Goal: Task Accomplishment & Management: Manage account settings

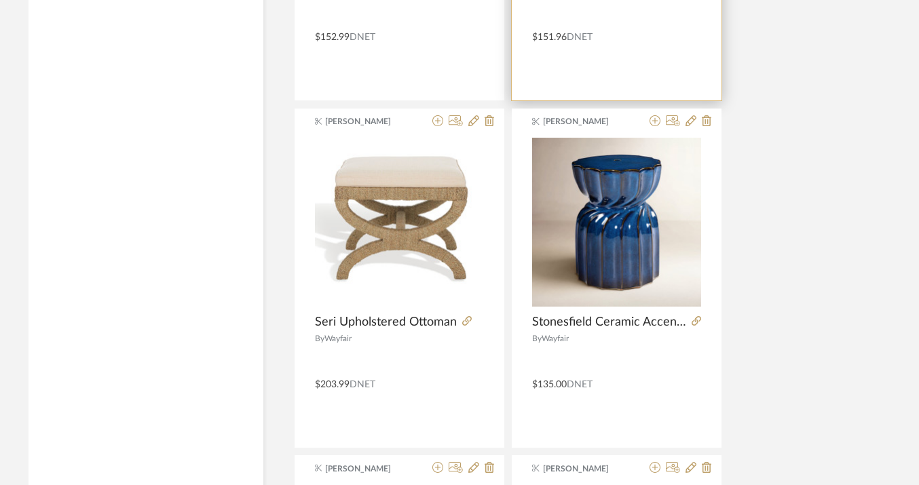
scroll to position [5399, 22]
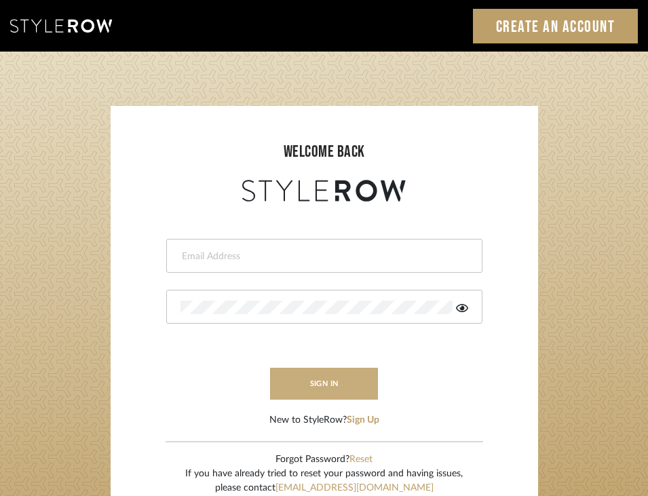
type input "designassist@grandcaribebelize.com"
click at [345, 391] on button "sign in" at bounding box center [324, 384] width 109 height 32
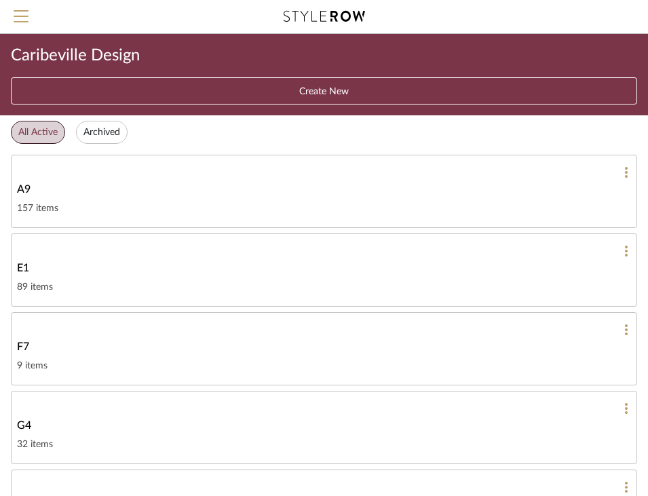
click at [171, 187] on div "A9" at bounding box center [324, 189] width 614 height 16
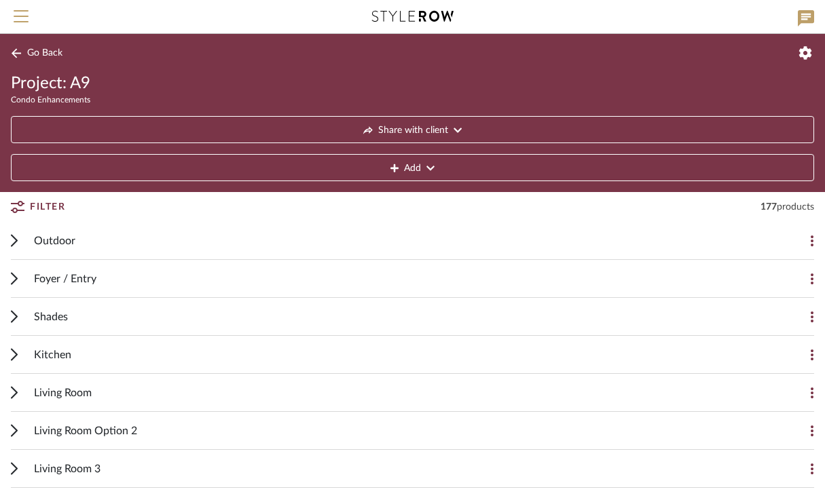
click at [47, 203] on span "Filter" at bounding box center [47, 207] width 35 height 24
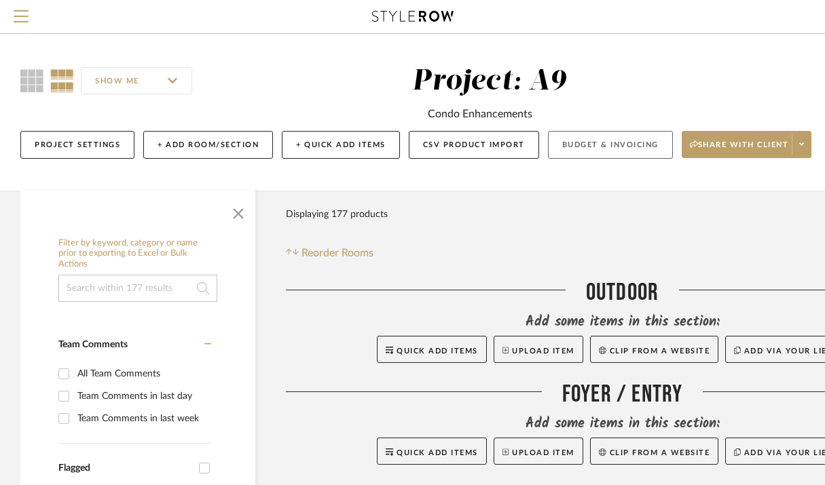
click at [590, 142] on button "Budget & Invoicing" at bounding box center [610, 145] width 125 height 28
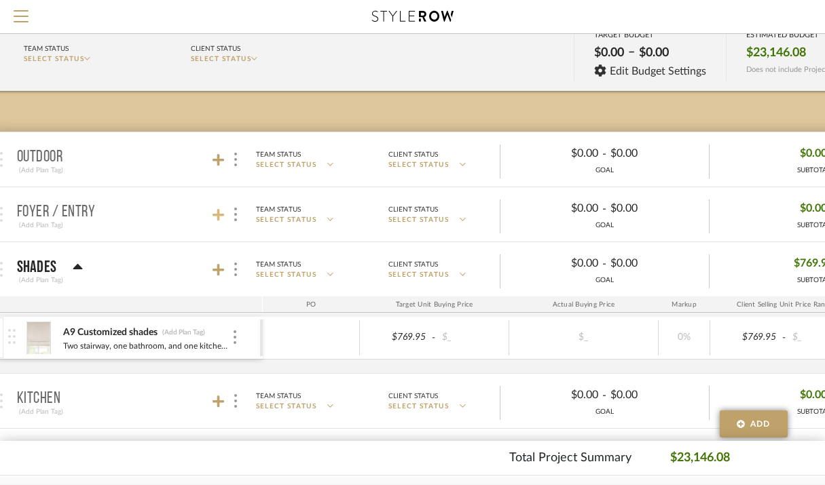
scroll to position [102, 41]
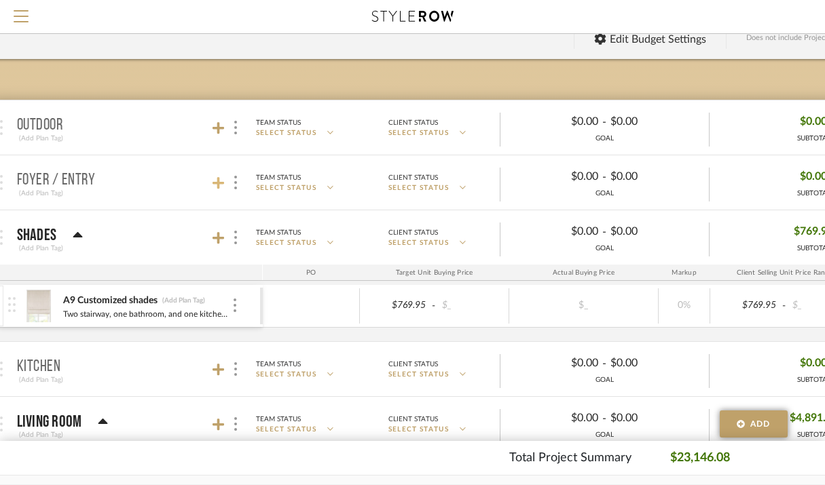
click at [213, 186] on icon at bounding box center [218, 183] width 12 height 14
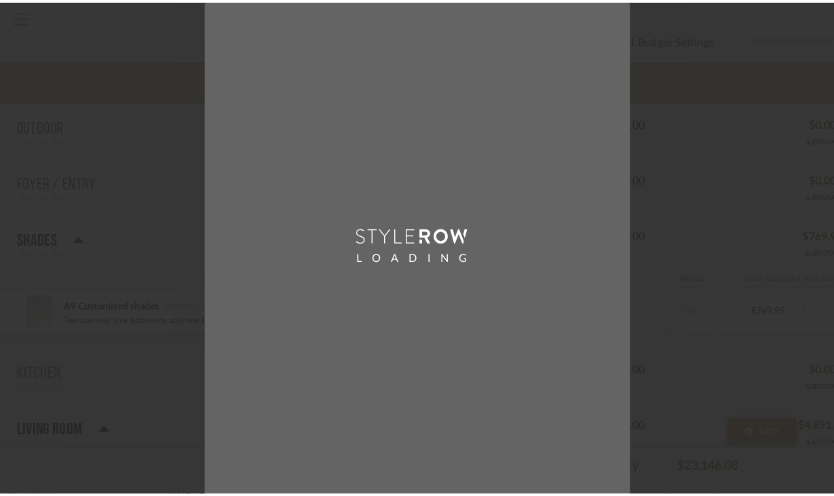
scroll to position [0, 0]
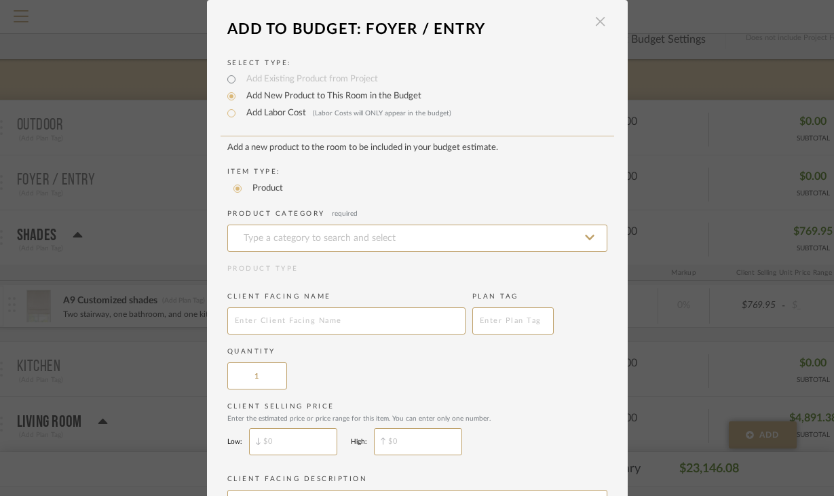
click at [598, 19] on span "button" at bounding box center [600, 21] width 27 height 27
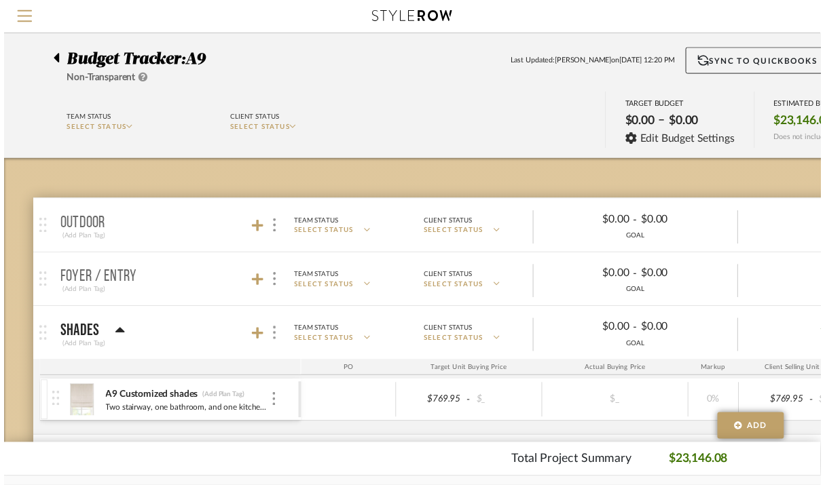
scroll to position [102, 41]
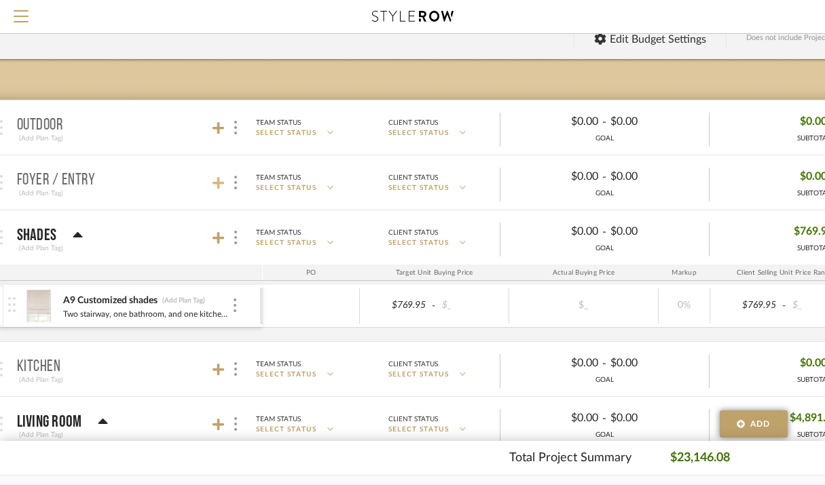
click at [219, 182] on icon at bounding box center [218, 183] width 12 height 12
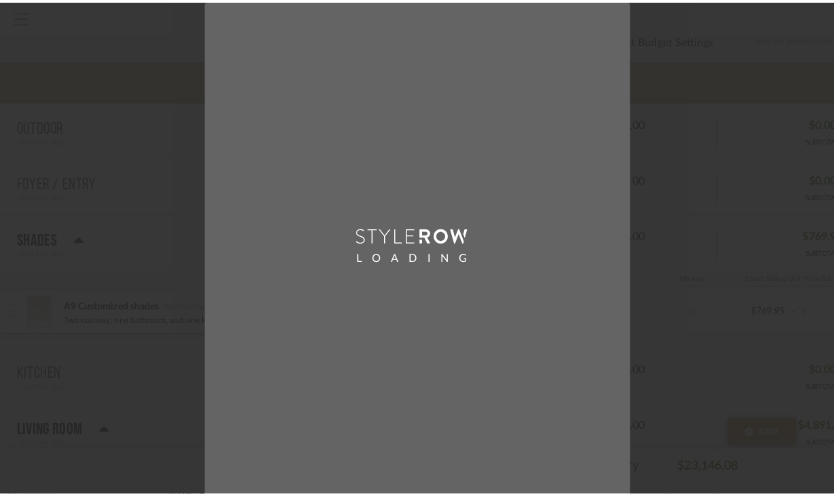
scroll to position [0, 0]
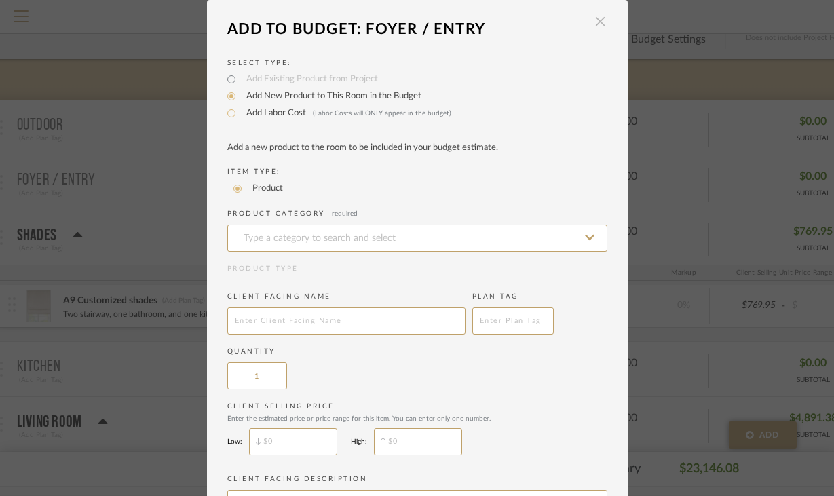
click at [595, 23] on span "button" at bounding box center [600, 21] width 27 height 27
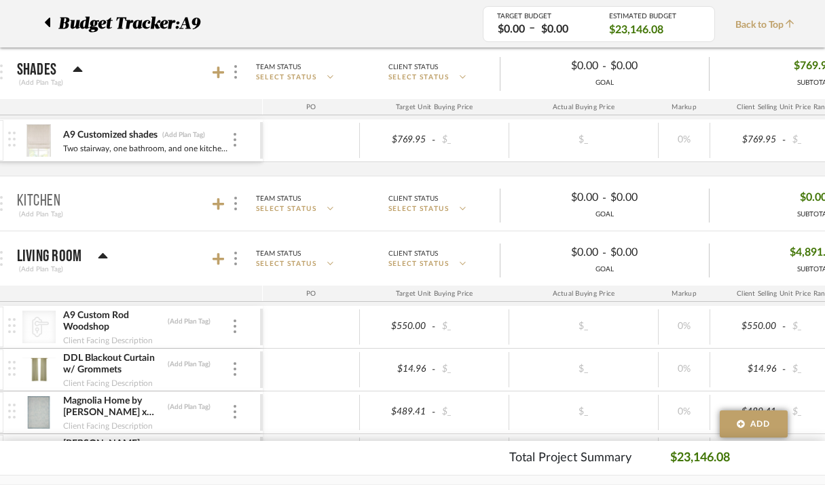
scroll to position [272, 41]
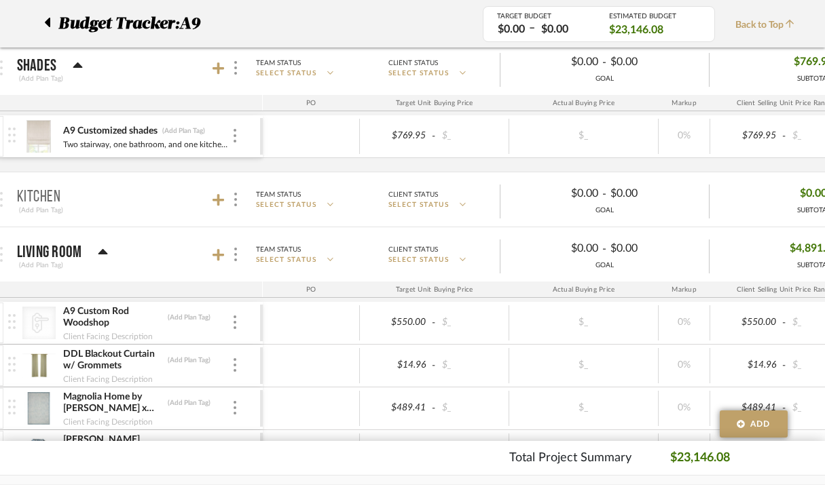
click at [210, 195] on mat-panel-title "Kitchen (Add Plan Tag)" at bounding box center [136, 199] width 239 height 33
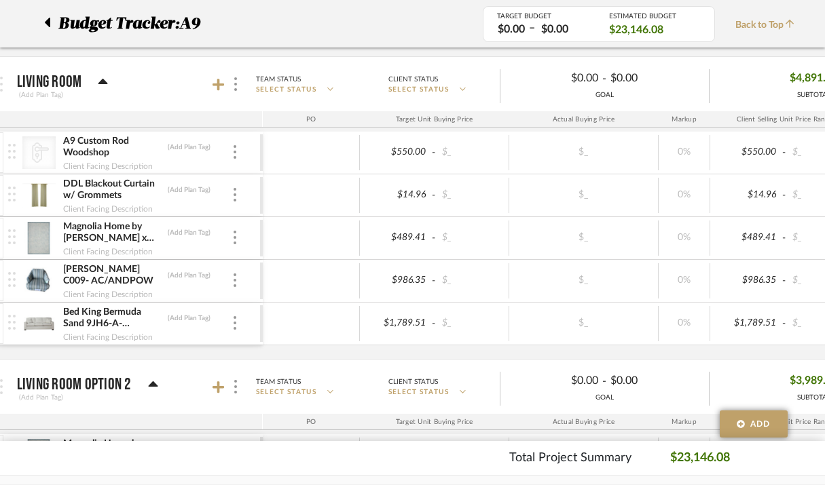
scroll to position [480, 41]
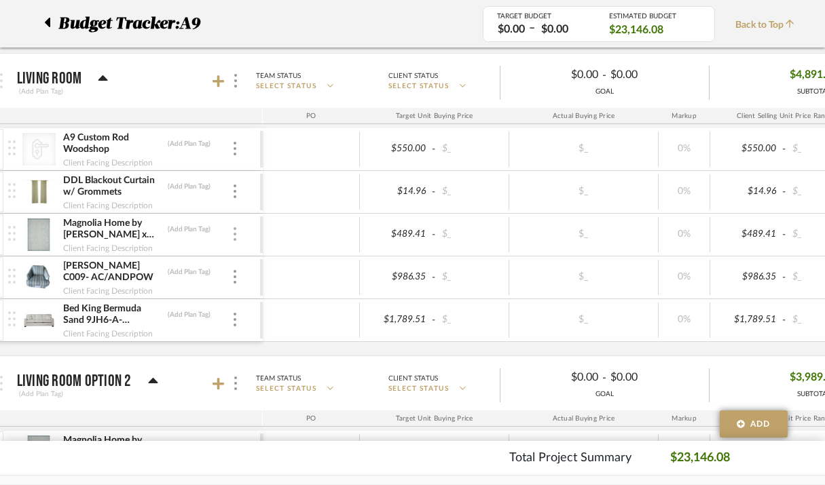
click at [233, 234] on img at bounding box center [234, 234] width 3 height 14
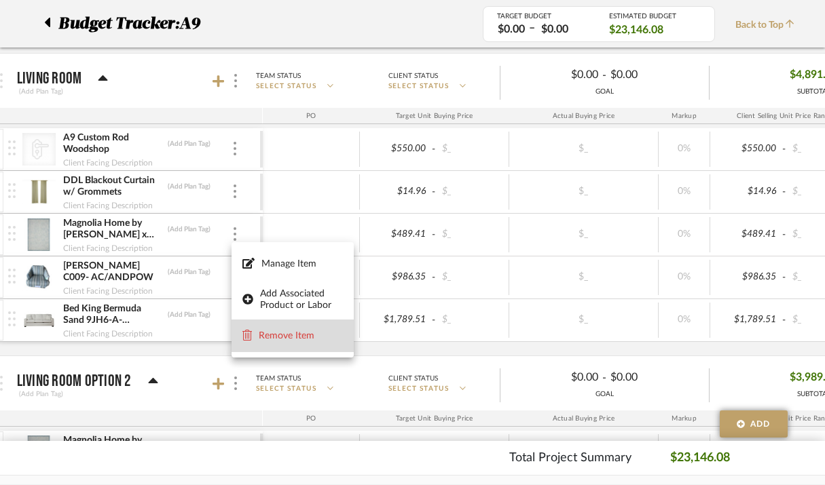
click at [278, 343] on button "Remove Item" at bounding box center [292, 336] width 122 height 33
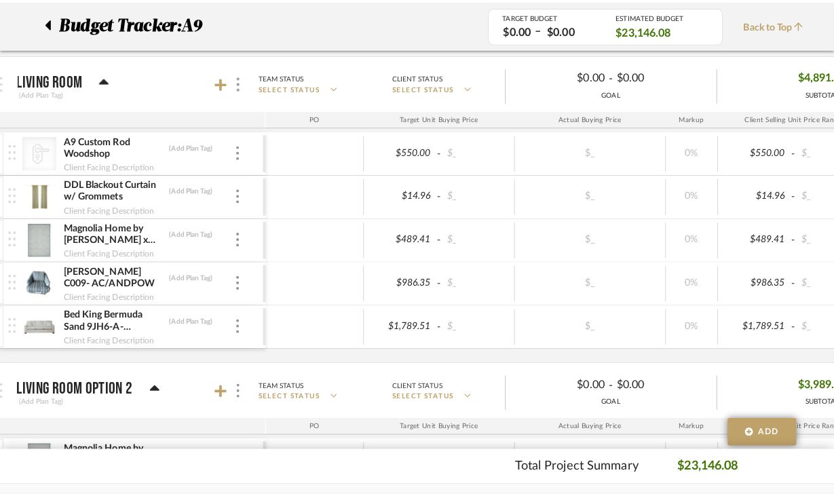
scroll to position [0, 0]
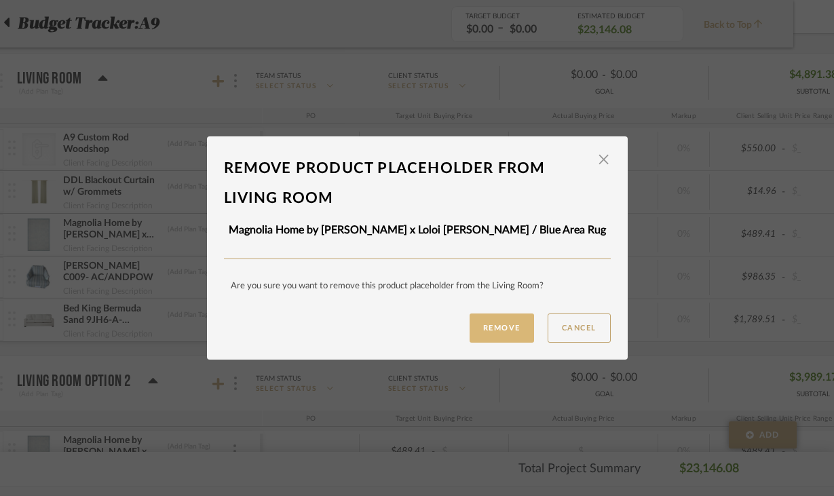
click at [474, 328] on button "Remove" at bounding box center [502, 328] width 64 height 29
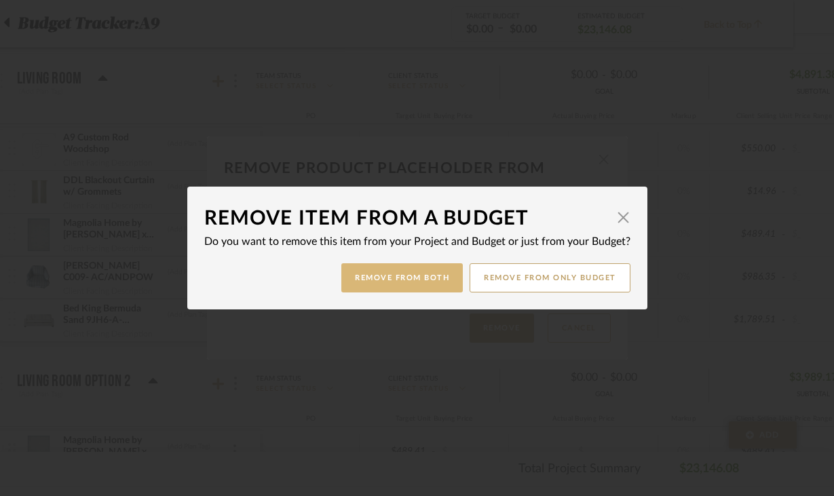
click at [364, 278] on button "Remove from Both" at bounding box center [401, 277] width 121 height 29
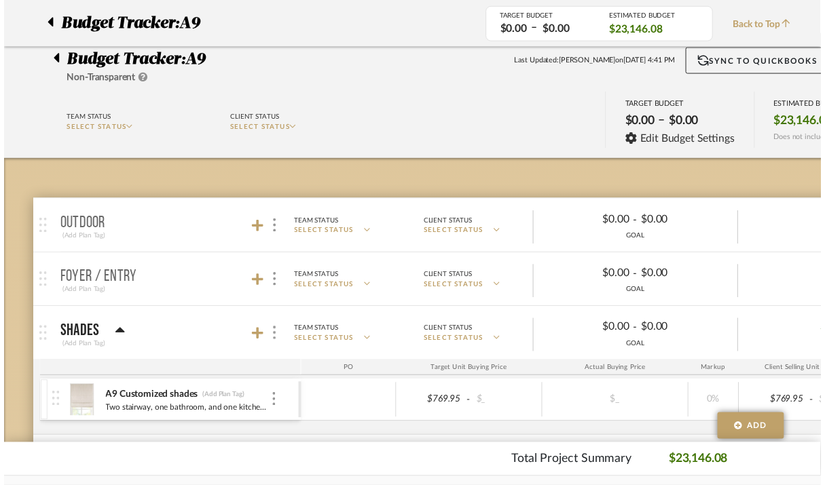
scroll to position [480, 41]
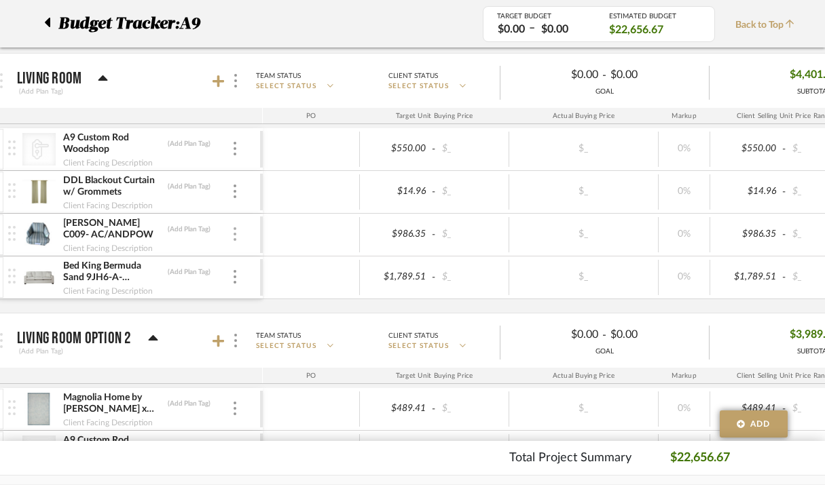
click at [232, 238] on div at bounding box center [234, 234] width 7 height 15
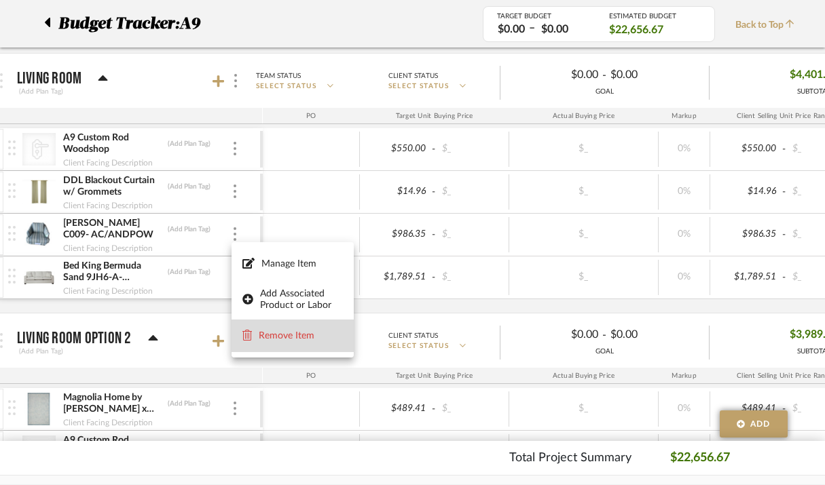
click at [260, 333] on span "Remove Item" at bounding box center [301, 337] width 84 height 12
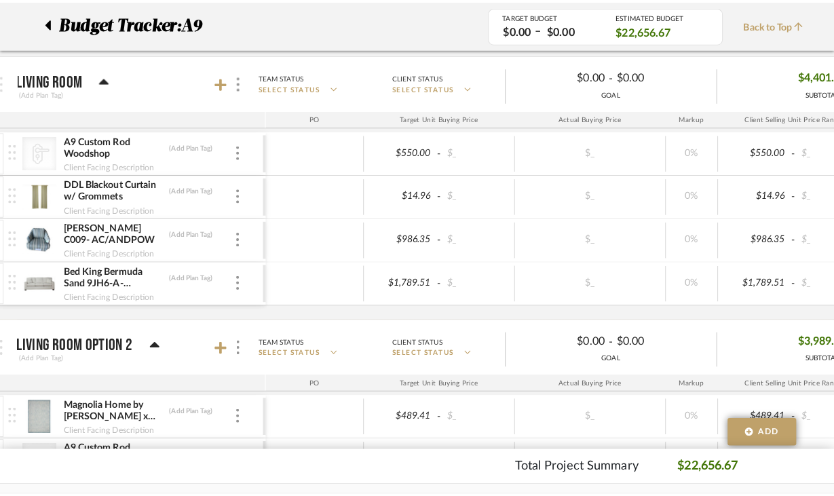
scroll to position [0, 0]
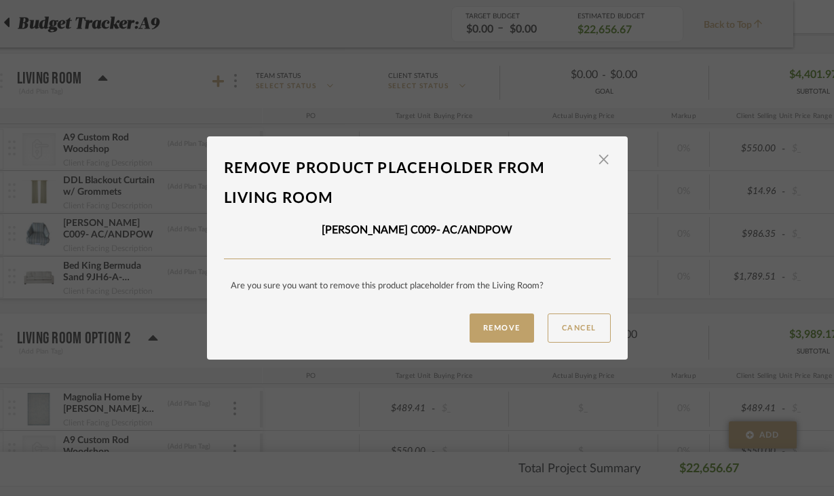
click at [462, 322] on div "Remove Cancel" at bounding box center [417, 328] width 387 height 29
click at [485, 329] on button "Remove" at bounding box center [502, 328] width 64 height 29
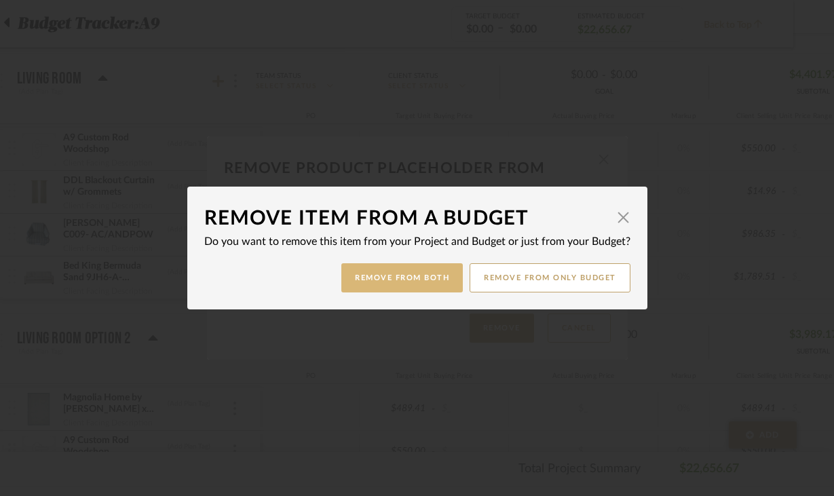
click at [371, 269] on button "Remove from Both" at bounding box center [401, 277] width 121 height 29
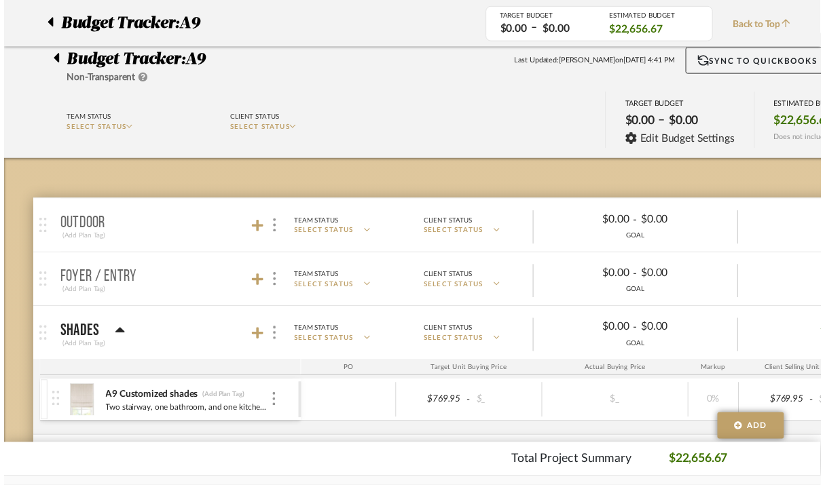
scroll to position [480, 41]
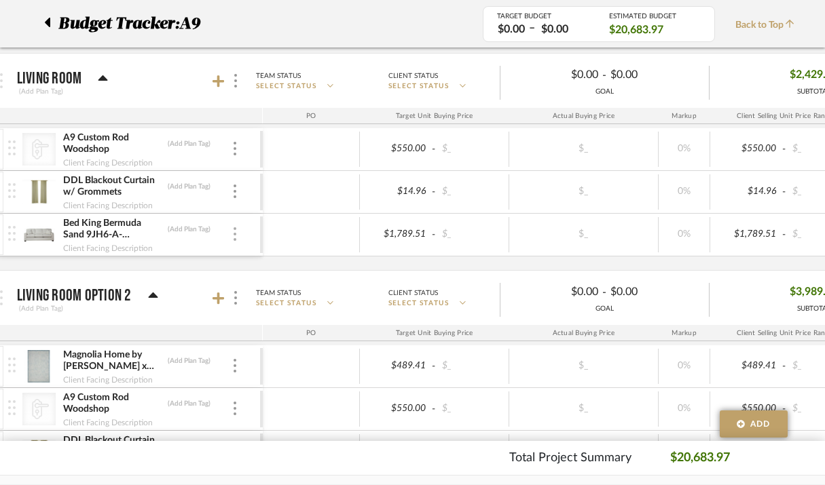
click at [233, 231] on img at bounding box center [234, 234] width 3 height 14
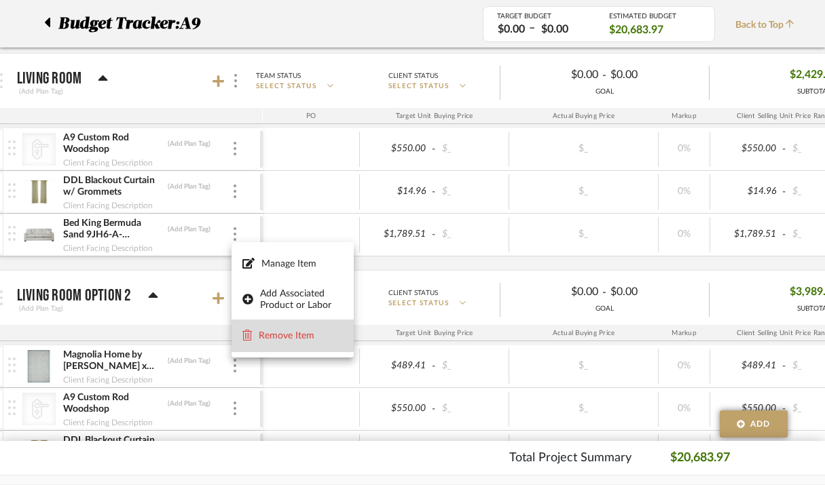
click at [274, 332] on span "Remove Item" at bounding box center [301, 337] width 84 height 12
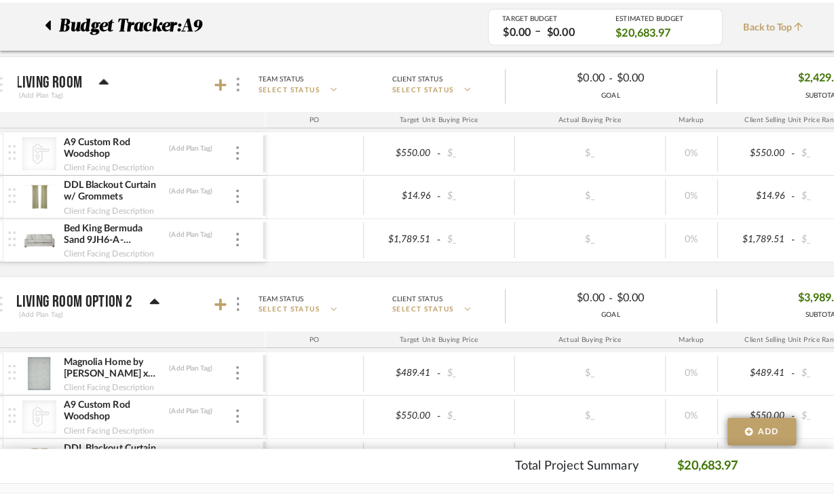
scroll to position [0, 0]
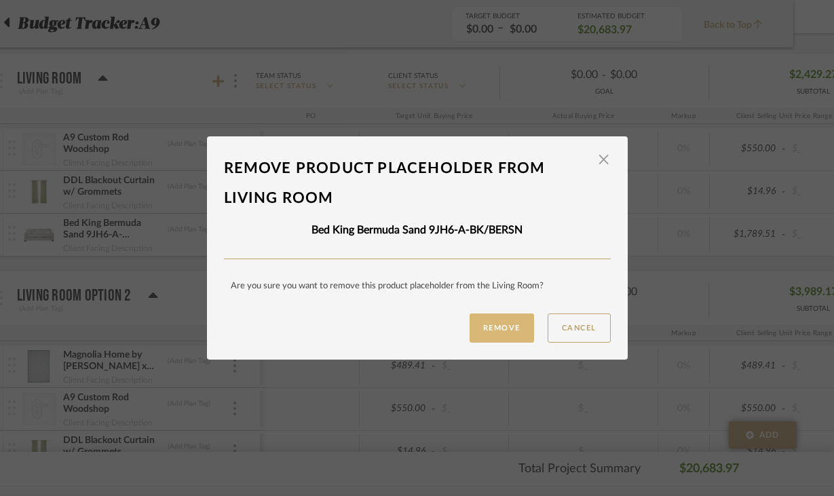
click at [470, 335] on button "Remove" at bounding box center [502, 328] width 64 height 29
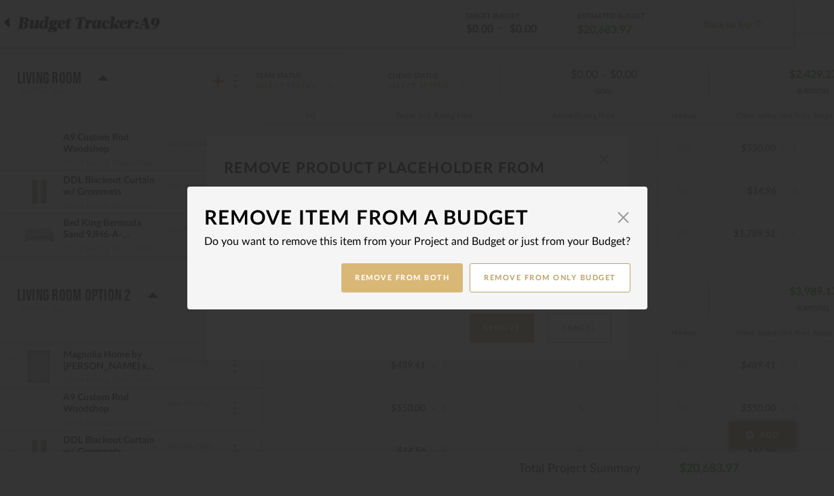
click at [381, 273] on button "Remove from Both" at bounding box center [401, 277] width 121 height 29
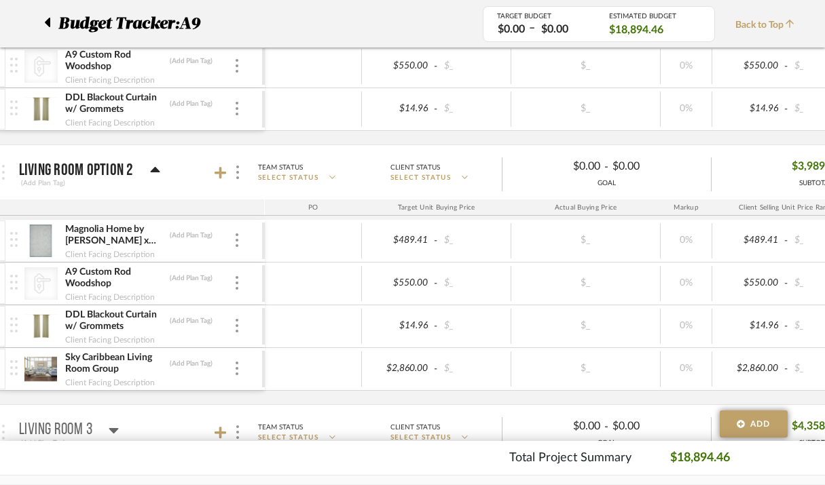
scroll to position [567, 39]
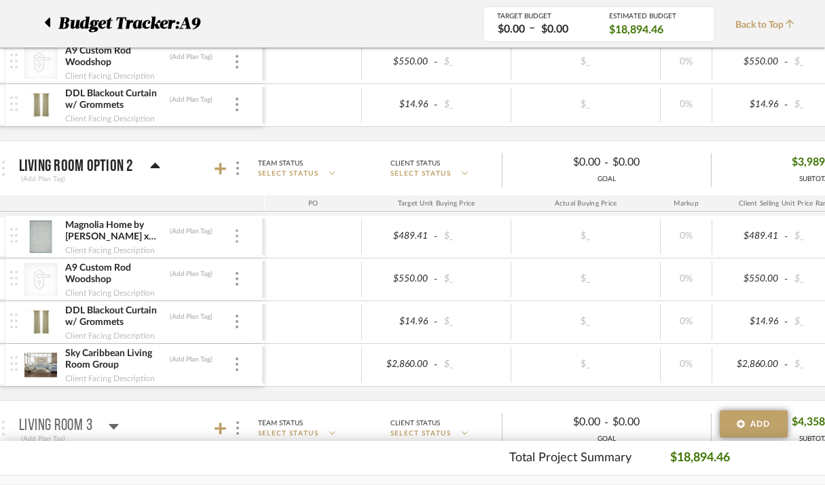
click at [236, 238] on img at bounding box center [237, 236] width 3 height 14
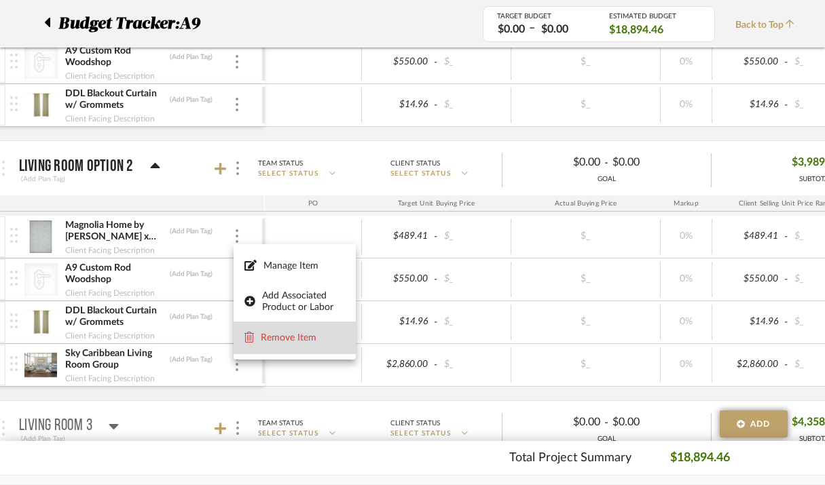
click at [258, 341] on span "Remove Item" at bounding box center [294, 338] width 100 height 13
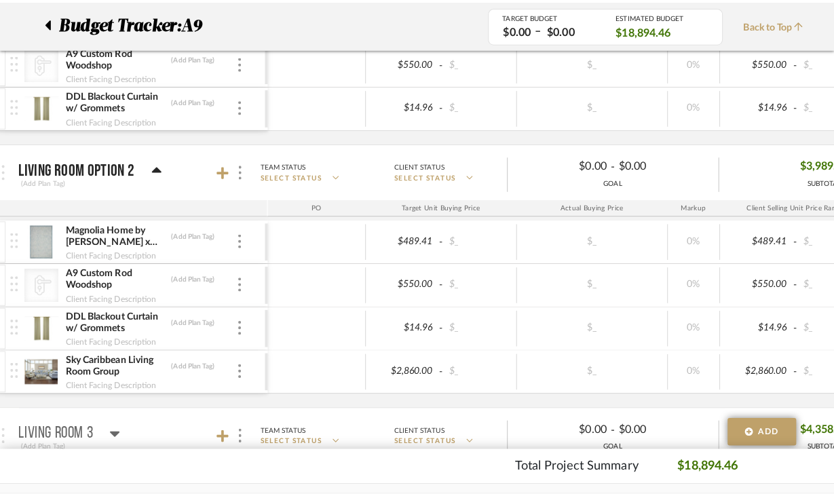
scroll to position [0, 0]
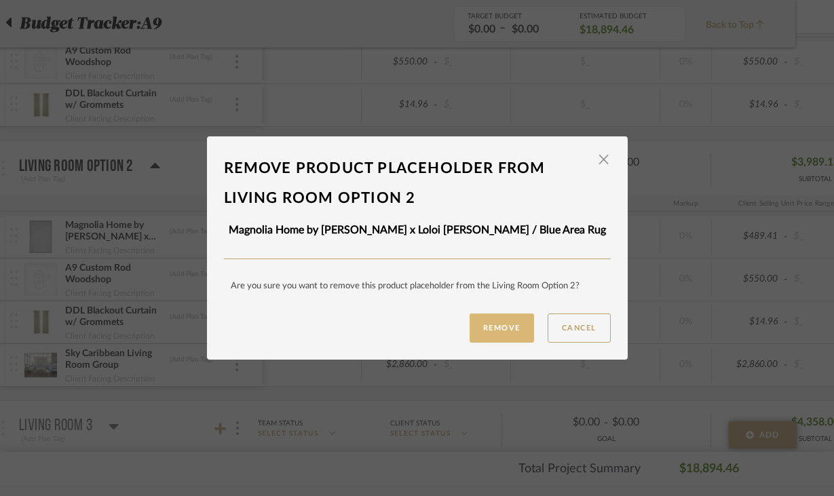
click at [506, 331] on button "Remove" at bounding box center [502, 328] width 64 height 29
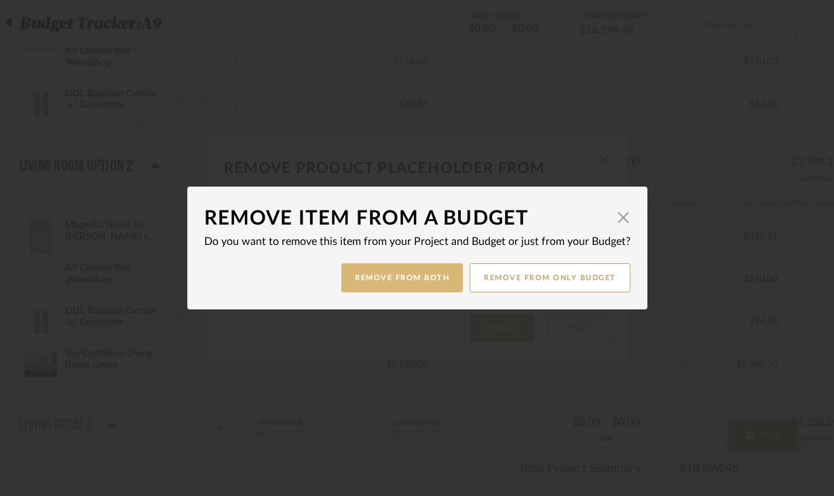
click at [417, 274] on button "Remove from Both" at bounding box center [401, 277] width 121 height 29
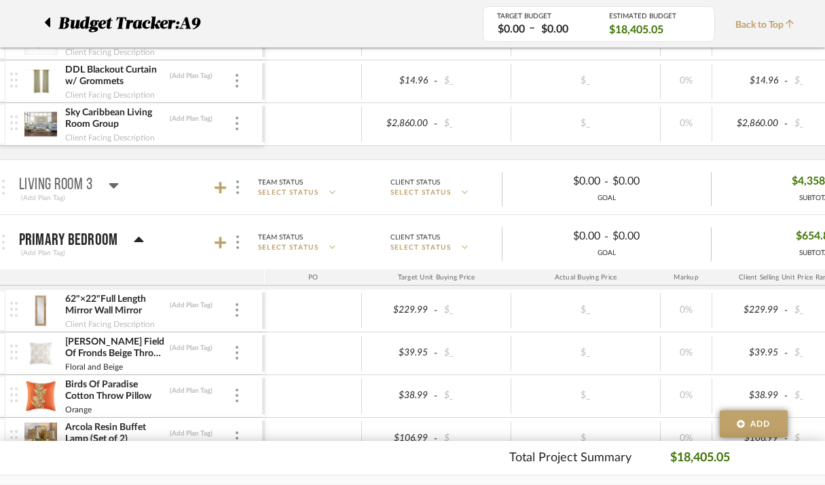
scroll to position [773, 39]
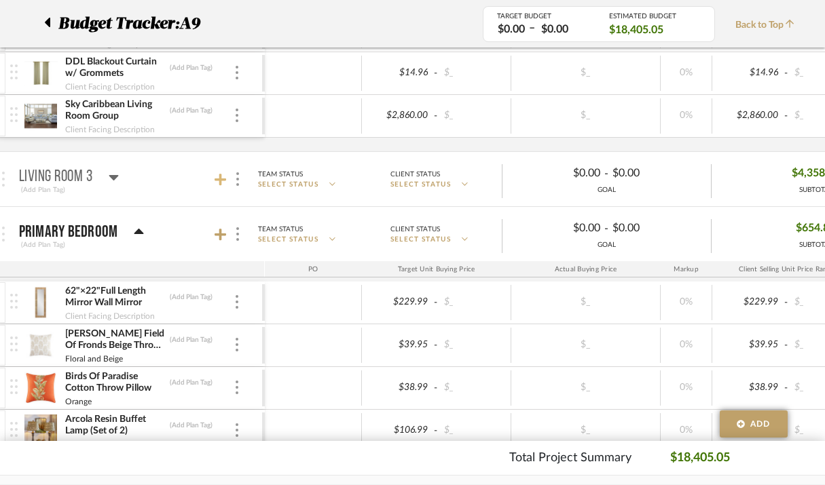
click at [217, 186] on icon at bounding box center [220, 180] width 12 height 14
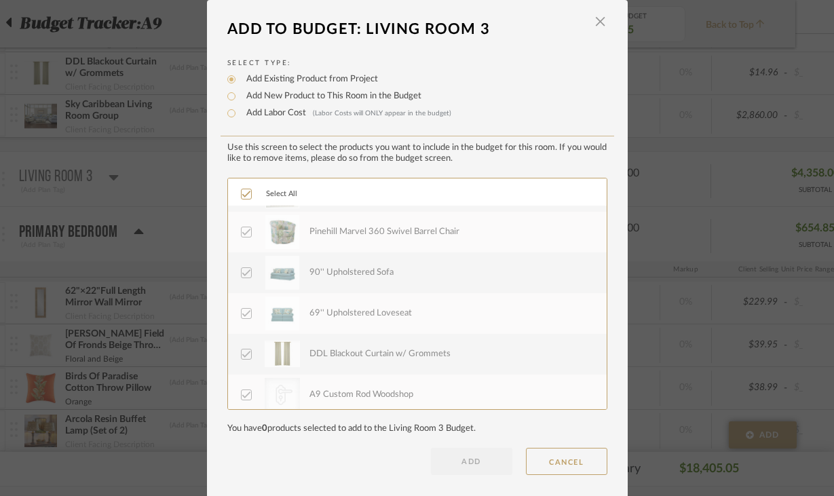
scroll to position [41, 0]
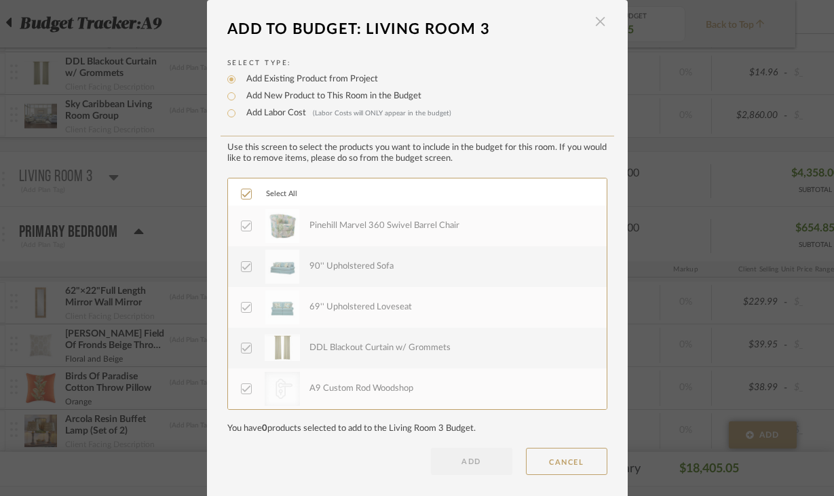
click at [597, 23] on span "button" at bounding box center [600, 21] width 27 height 27
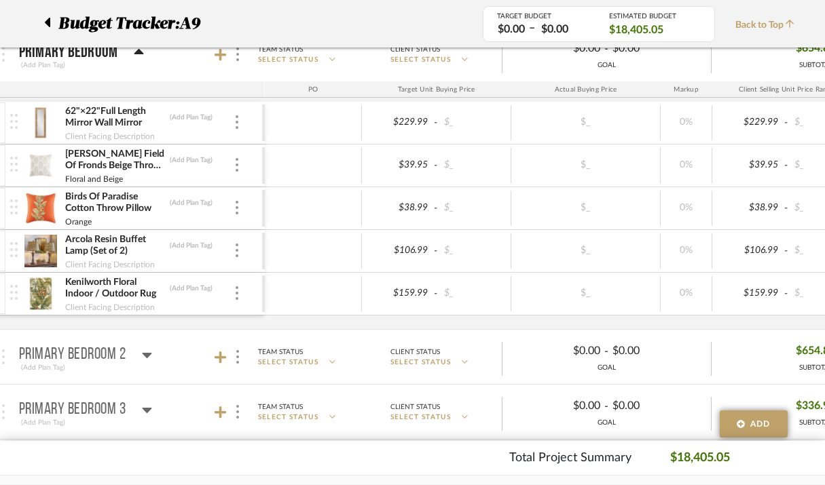
scroll to position [943, 39]
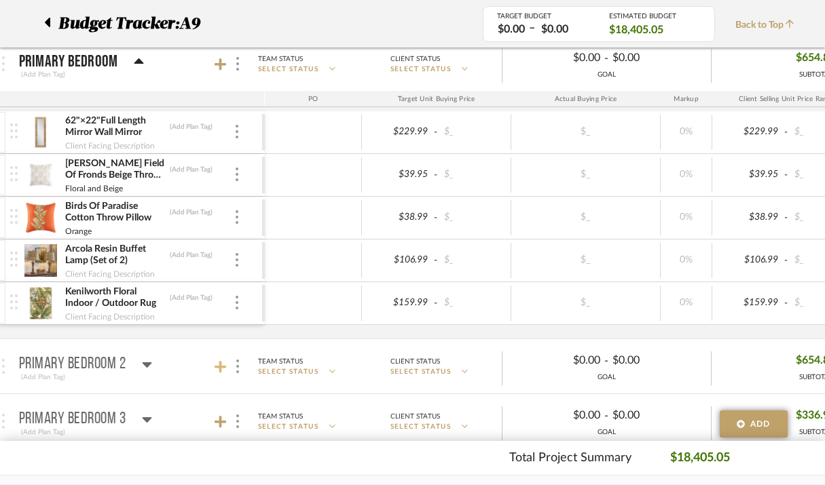
click at [222, 366] on icon at bounding box center [220, 367] width 12 height 12
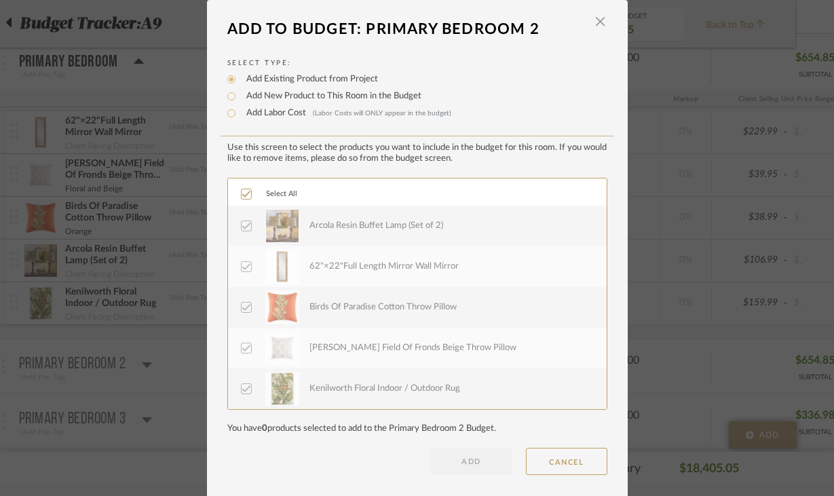
scroll to position [8, 0]
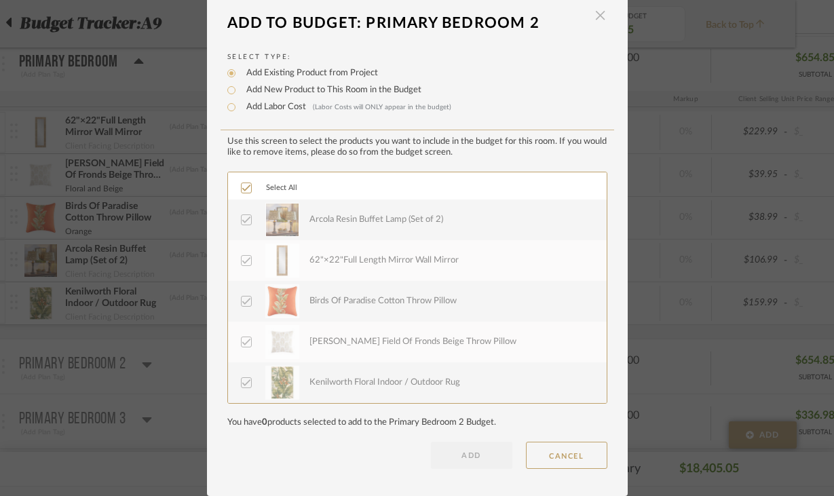
click at [596, 15] on span "button" at bounding box center [600, 15] width 27 height 27
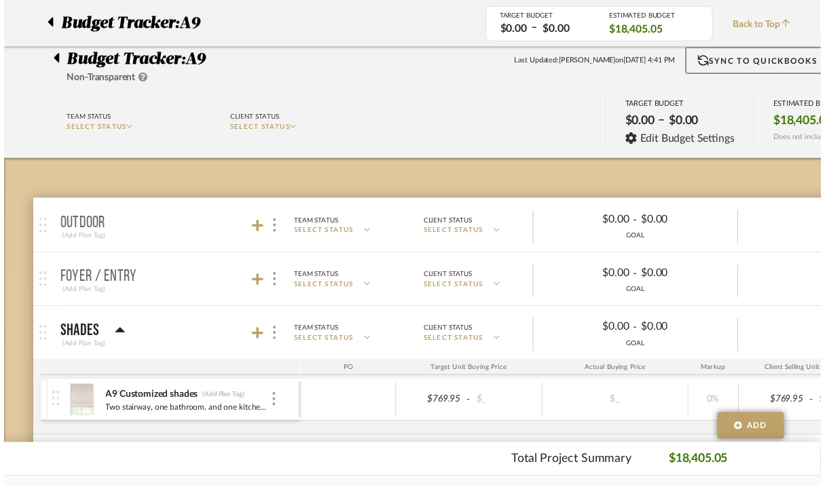
scroll to position [943, 39]
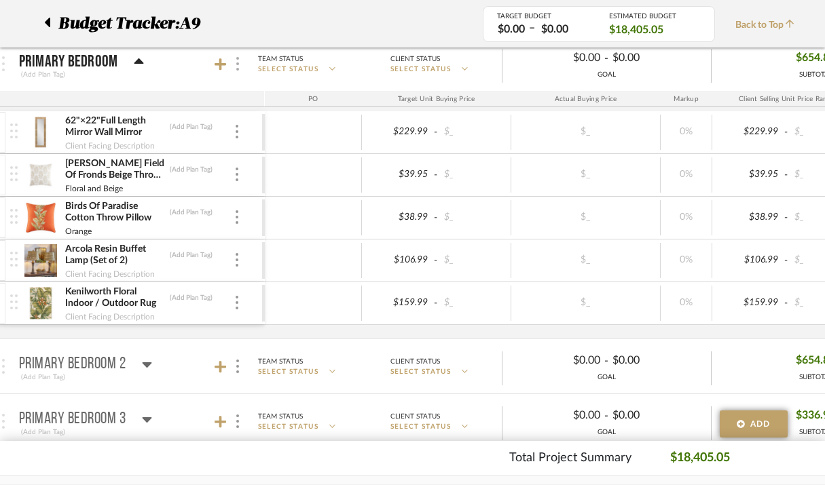
click at [239, 66] on div at bounding box center [237, 64] width 14 height 18
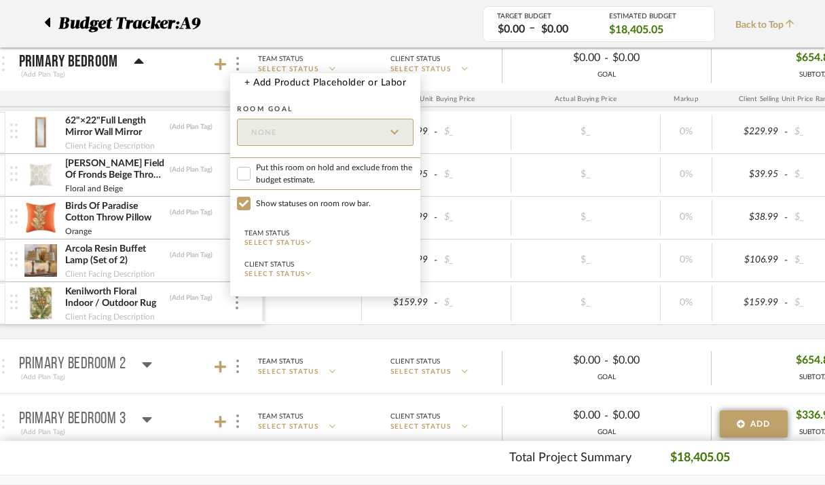
click at [271, 180] on span "Put this room on hold and exclude from the budget estimate." at bounding box center [334, 174] width 157 height 24
click at [250, 180] on input "Put this room on hold and exclude from the budget estimate." at bounding box center [244, 174] width 14 height 14
checkbox input "true"
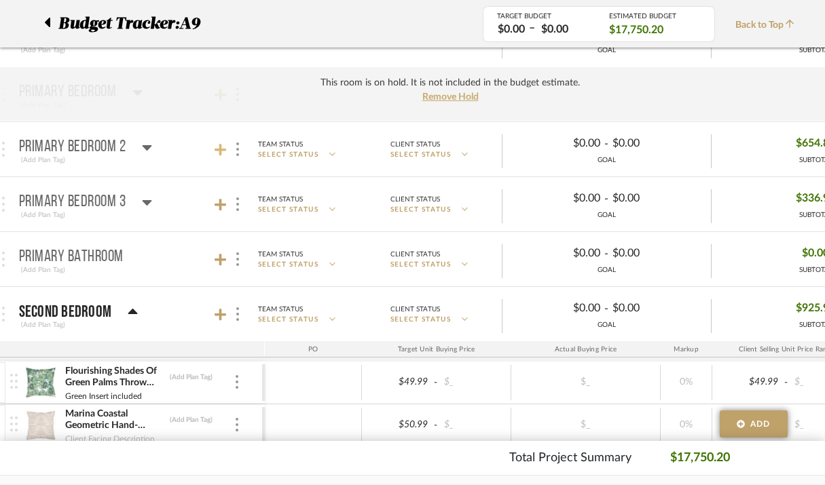
click at [224, 153] on icon at bounding box center [220, 150] width 12 height 14
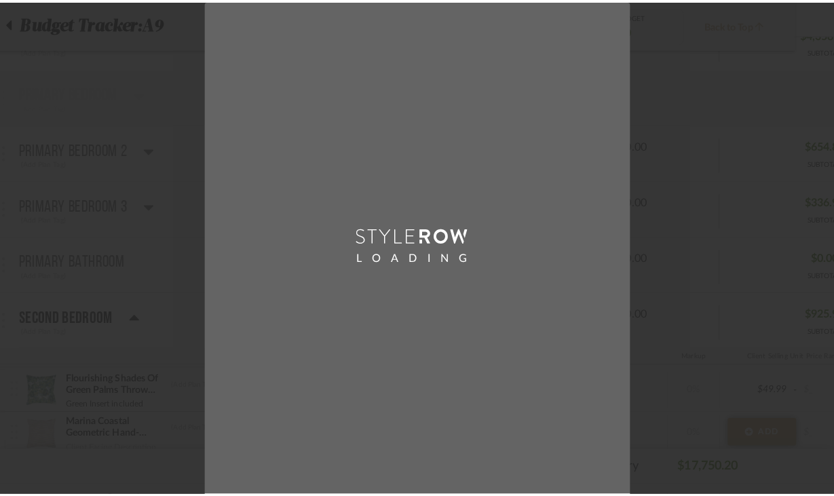
scroll to position [0, 0]
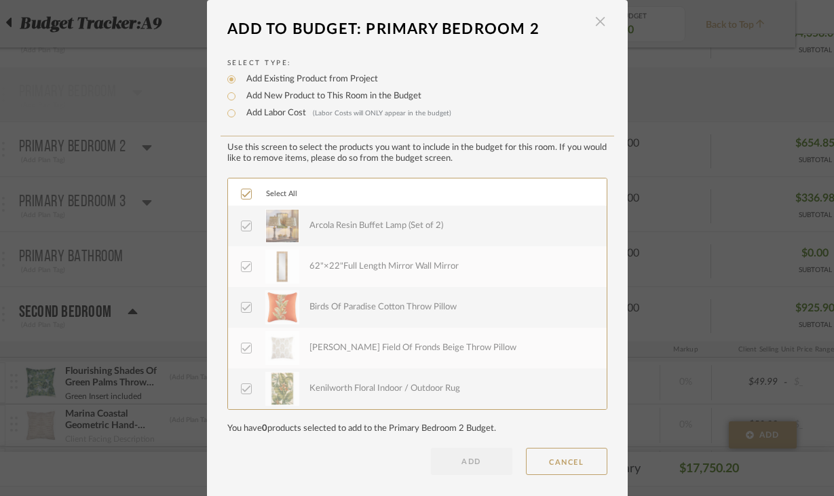
click at [591, 19] on span "button" at bounding box center [600, 21] width 27 height 27
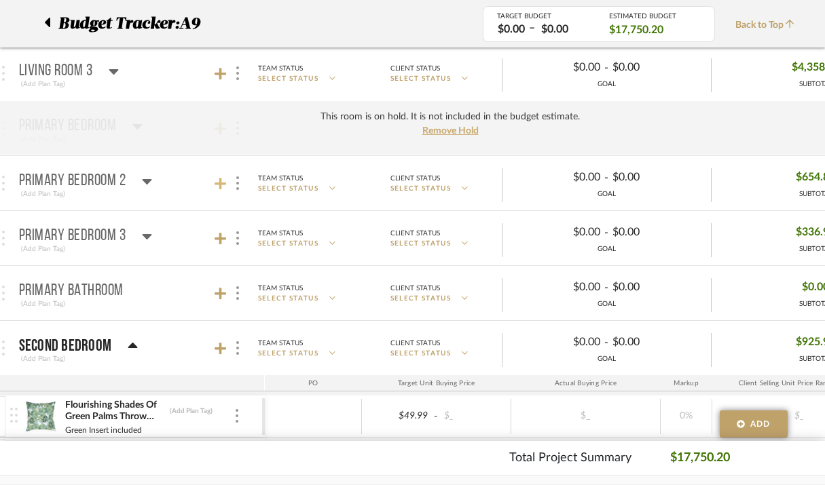
scroll to position [851, 39]
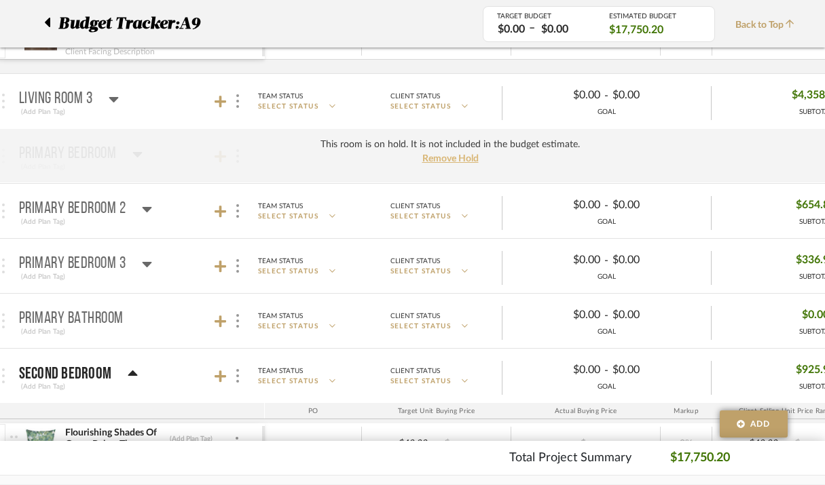
click at [461, 160] on span "Remove Hold" at bounding box center [450, 159] width 56 height 10
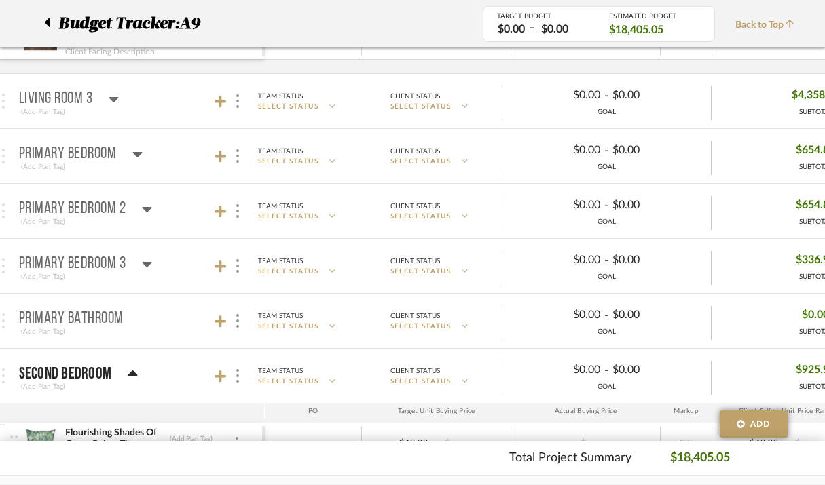
click at [152, 207] on mat-panel-title "Primary Bedroom 2 (Add Plan Tag)" at bounding box center [138, 211] width 239 height 33
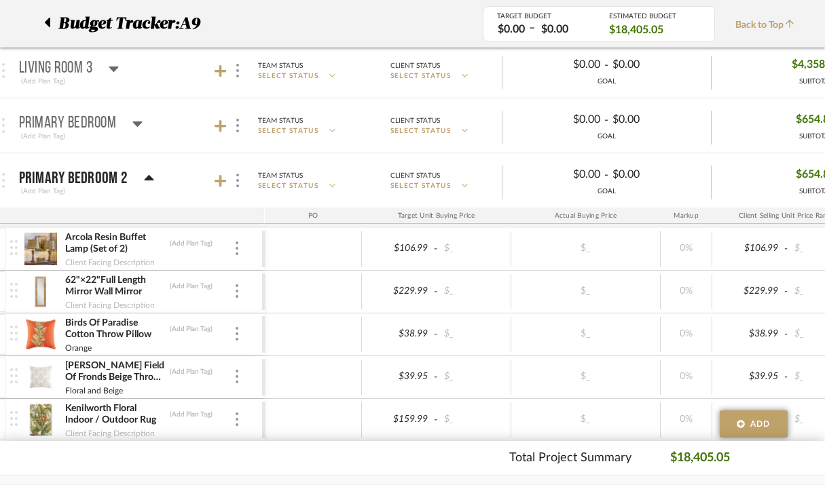
scroll to position [862, 39]
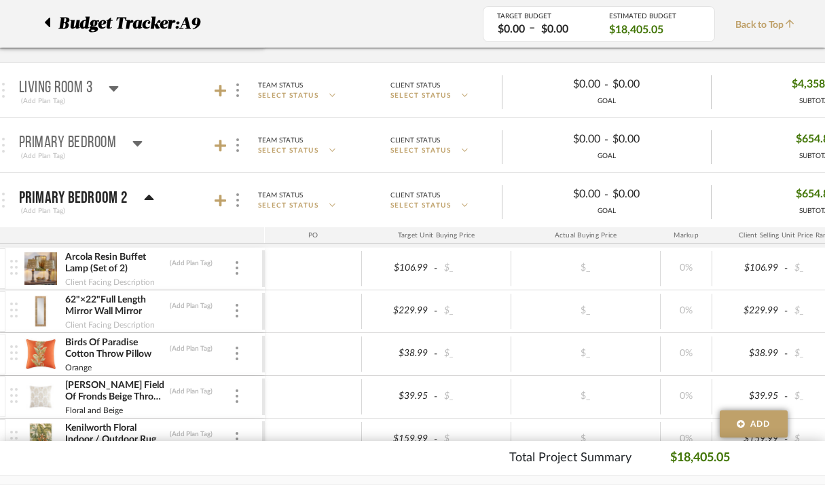
click at [137, 146] on icon at bounding box center [137, 143] width 10 height 16
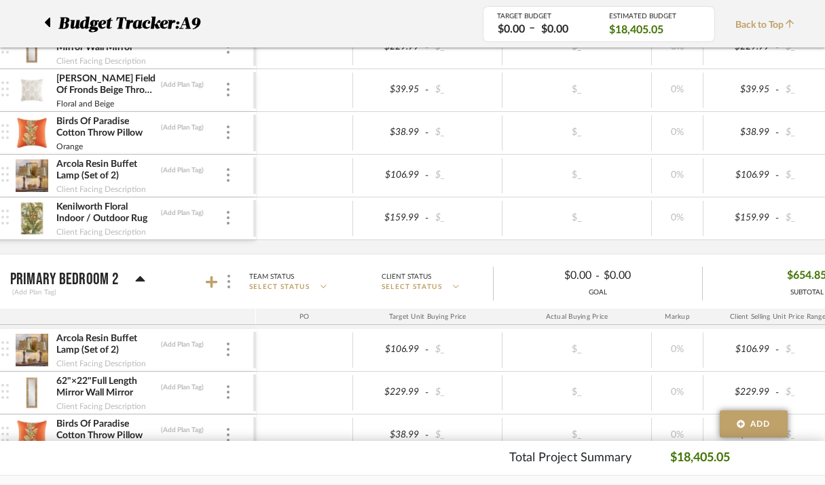
scroll to position [1024, 48]
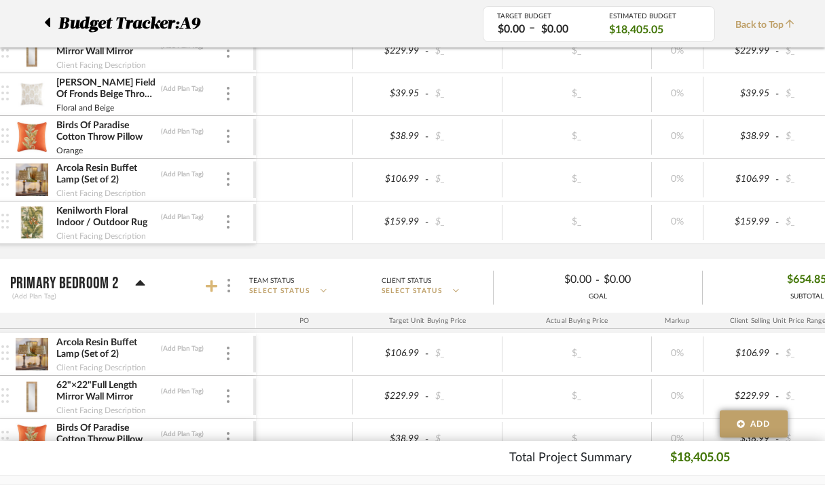
click at [214, 286] on icon at bounding box center [212, 286] width 12 height 12
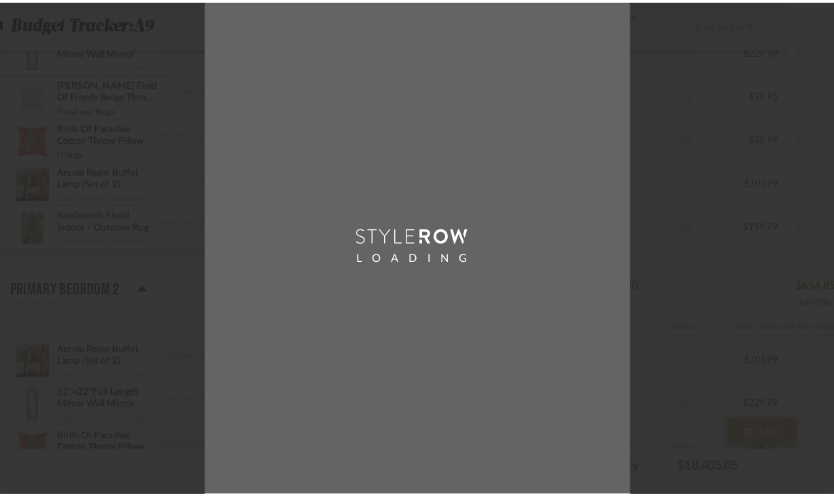
scroll to position [0, 0]
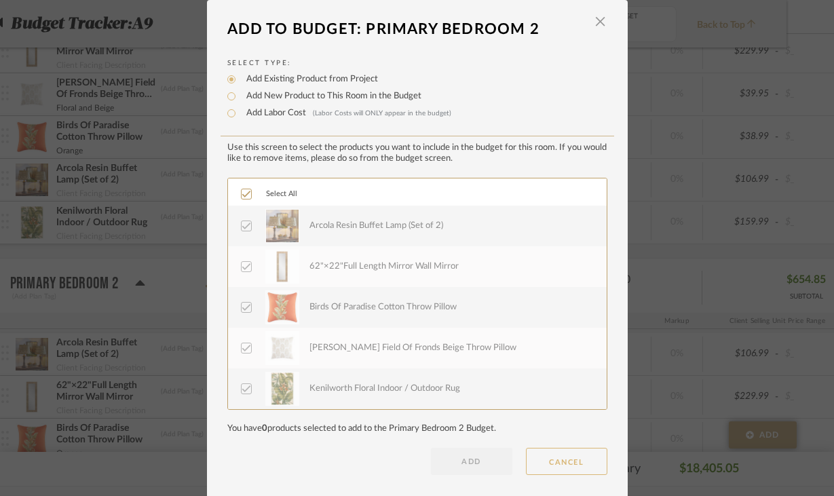
click at [568, 472] on button "CANCEL" at bounding box center [566, 461] width 81 height 27
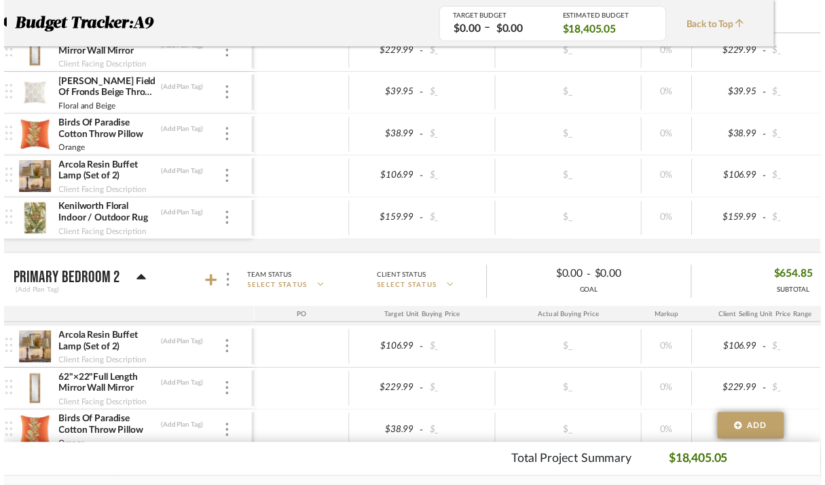
scroll to position [1024, 48]
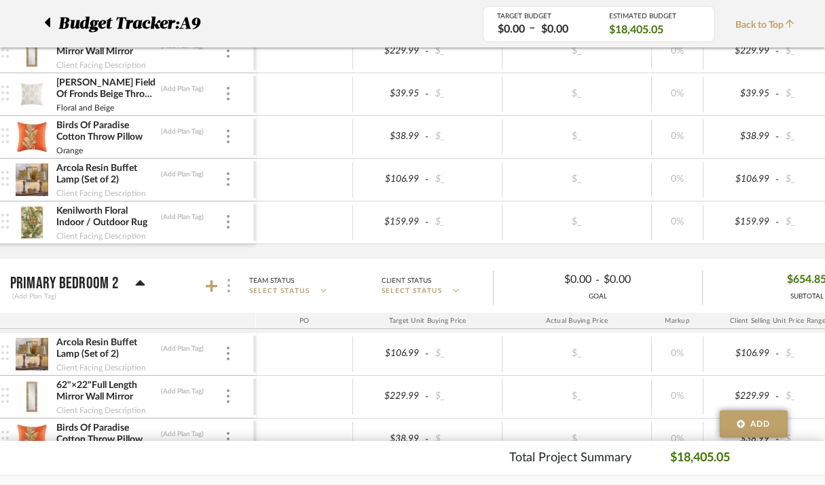
click at [233, 282] on div at bounding box center [228, 286] width 14 height 18
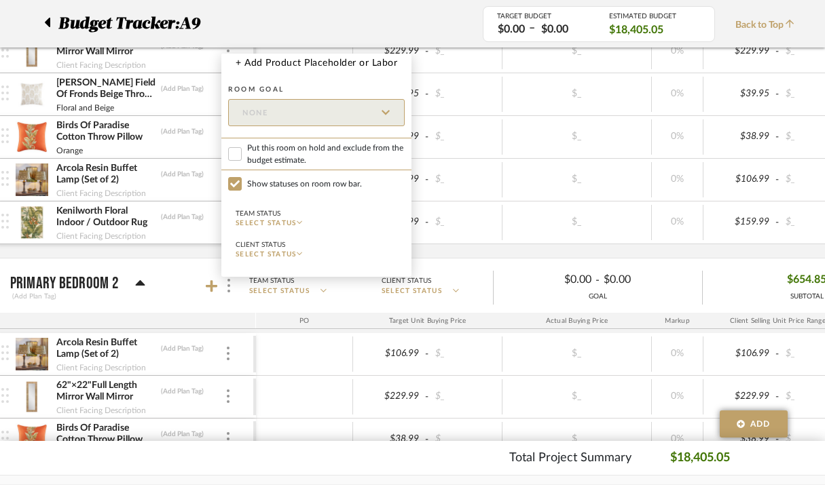
click at [296, 149] on span "Put this room on hold and exclude from the budget estimate." at bounding box center [325, 154] width 157 height 24
click at [242, 149] on input "Put this room on hold and exclude from the budget estimate." at bounding box center [235, 154] width 14 height 14
checkbox input "true"
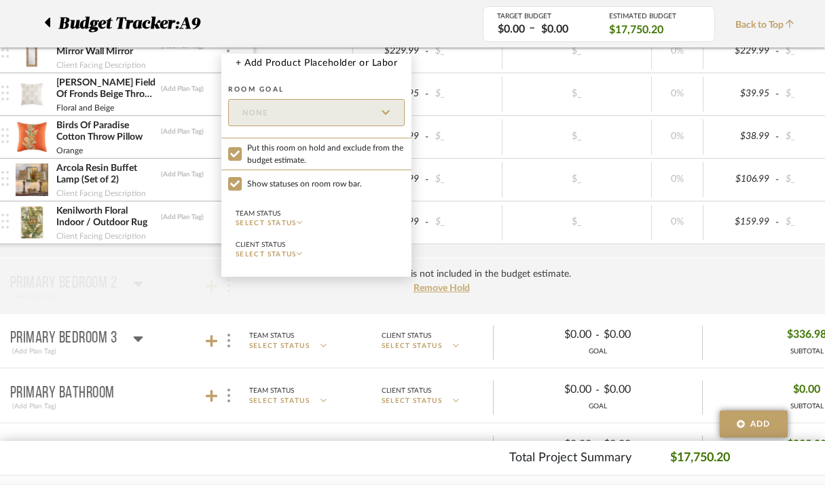
click at [161, 222] on div at bounding box center [412, 242] width 825 height 485
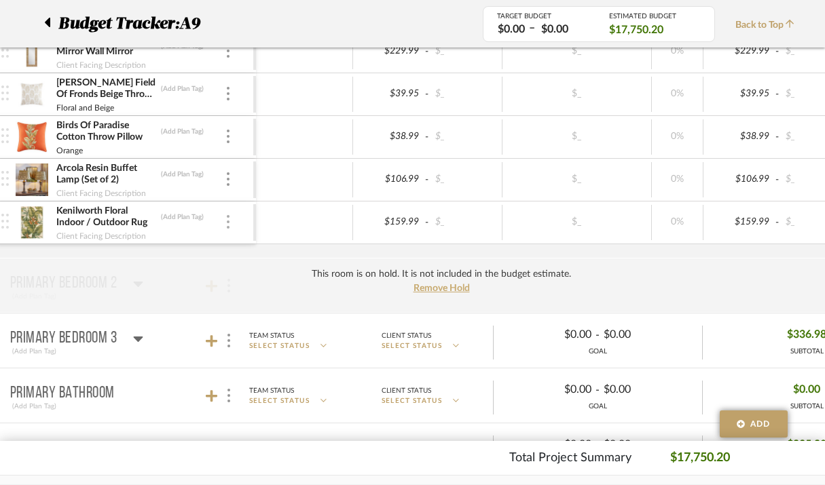
click at [225, 223] on div at bounding box center [228, 222] width 7 height 15
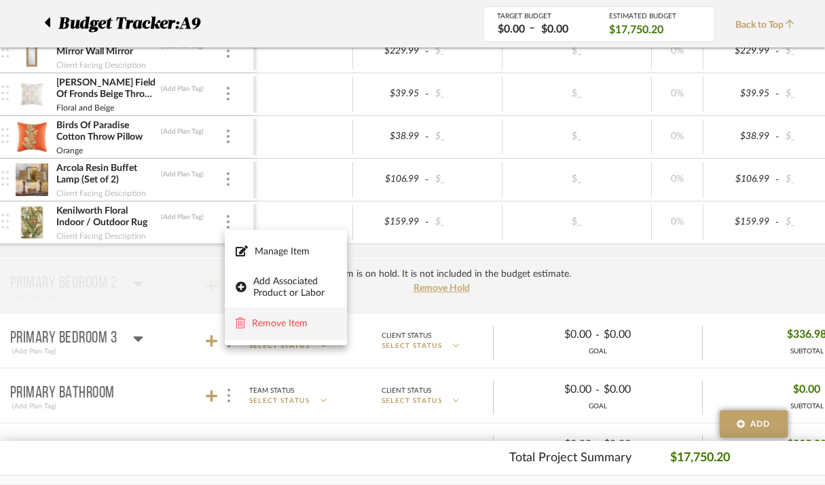
click at [265, 318] on span "Remove Item" at bounding box center [294, 324] width 84 height 12
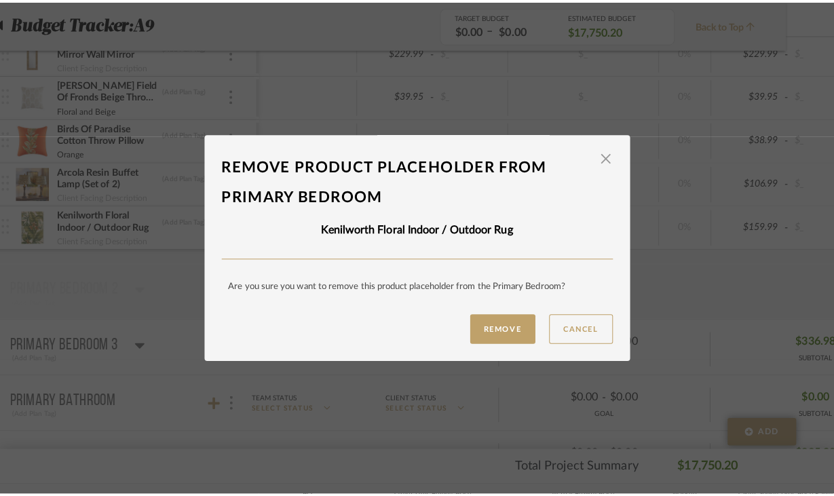
scroll to position [0, 0]
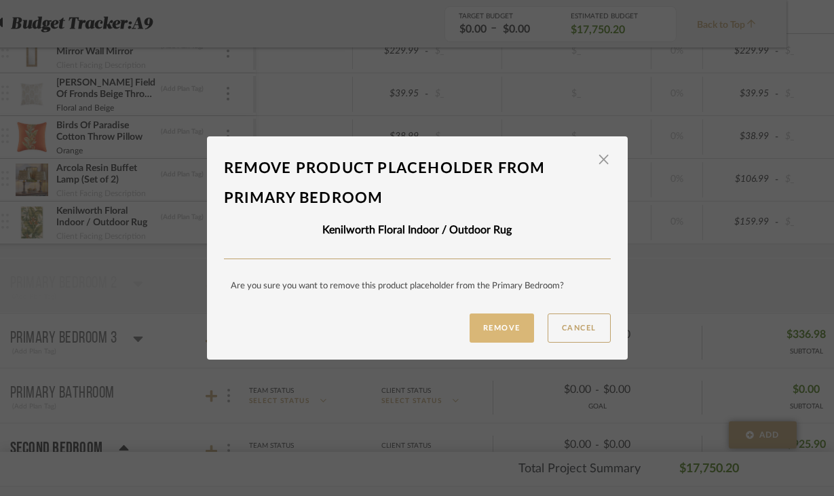
click at [473, 326] on button "Remove" at bounding box center [502, 328] width 64 height 29
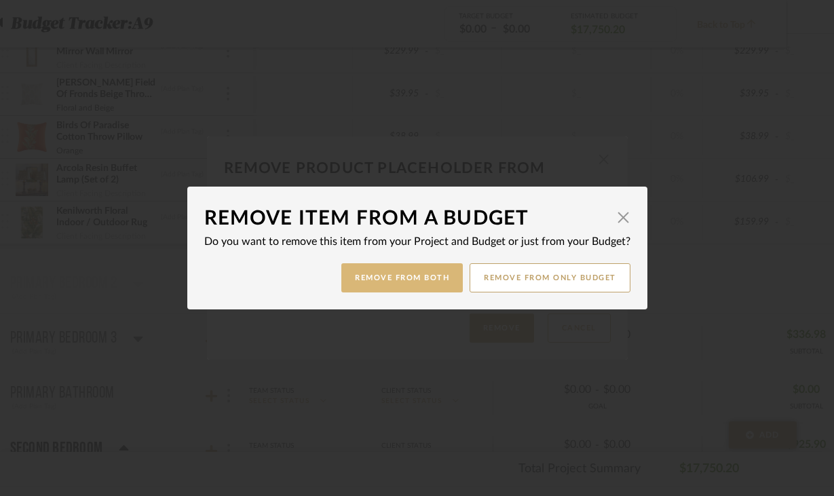
click at [373, 281] on button "Remove from Both" at bounding box center [401, 277] width 121 height 29
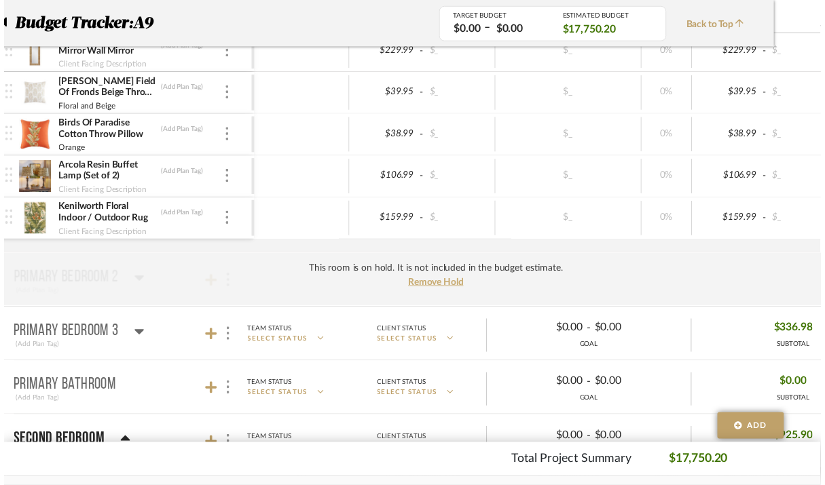
scroll to position [1024, 48]
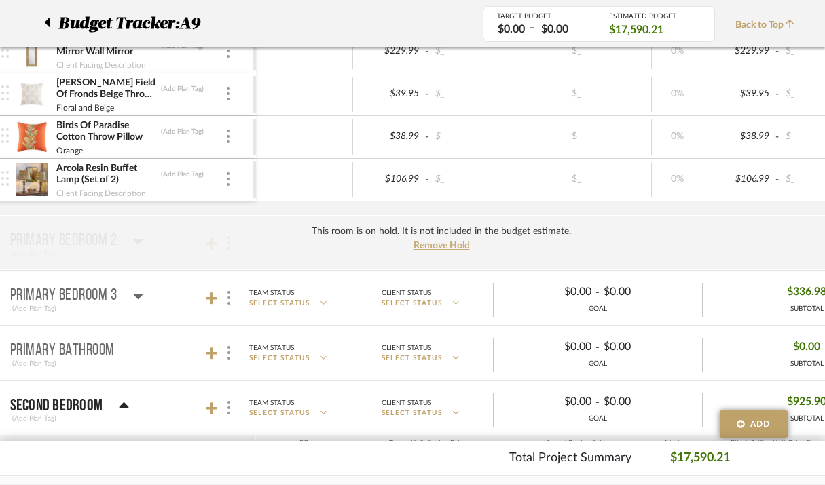
click at [236, 179] on div "Arcola Resin Buffet Lamp (Set of 2) (Add Plan Tag) Client Facing Description" at bounding box center [127, 180] width 252 height 42
click at [227, 176] on img at bounding box center [228, 179] width 3 height 14
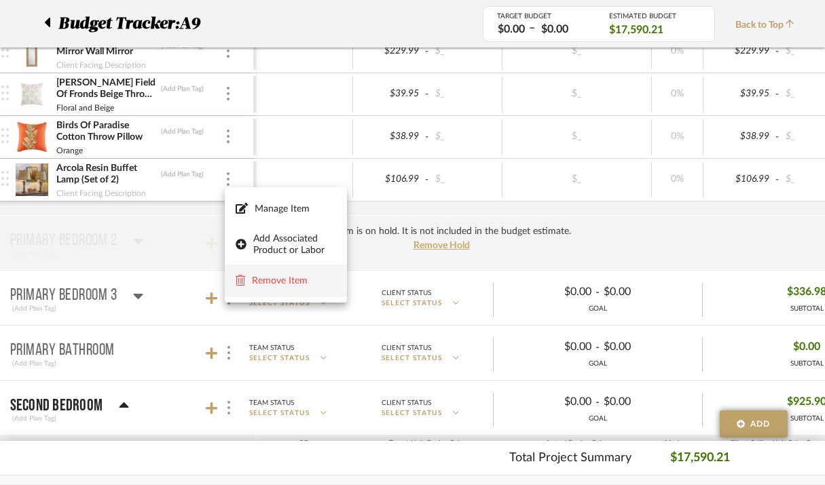
click at [298, 289] on button "Remove Item" at bounding box center [286, 281] width 122 height 33
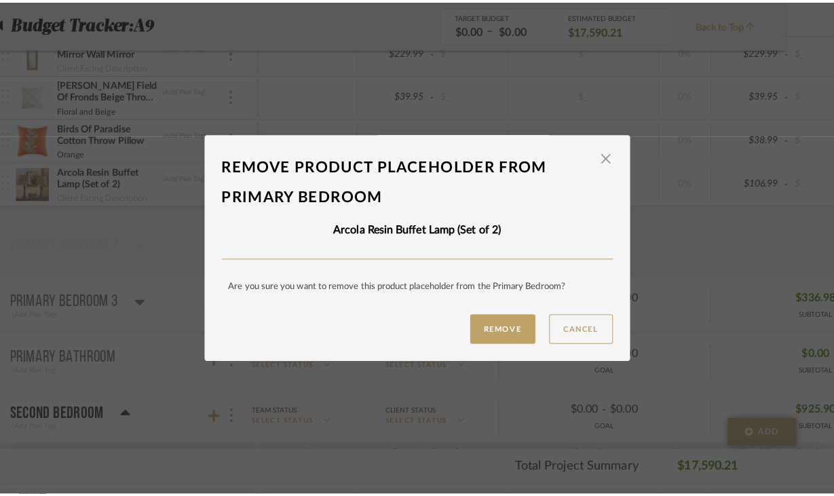
scroll to position [0, 0]
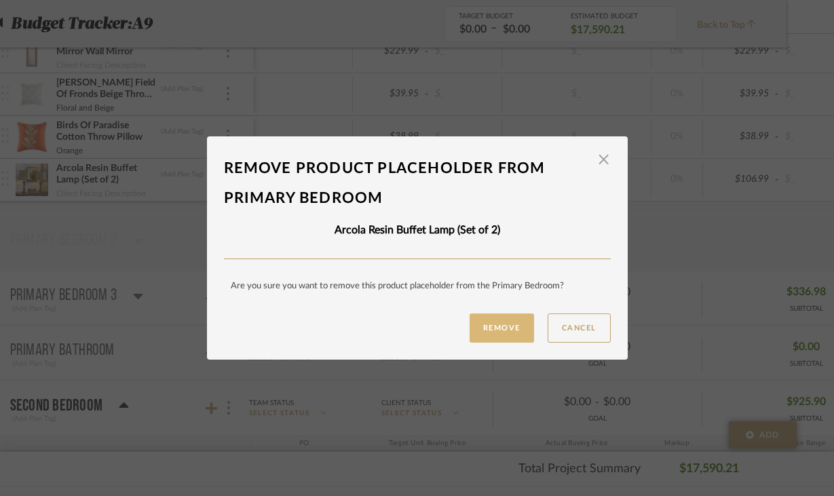
click at [501, 329] on button "Remove" at bounding box center [502, 328] width 64 height 29
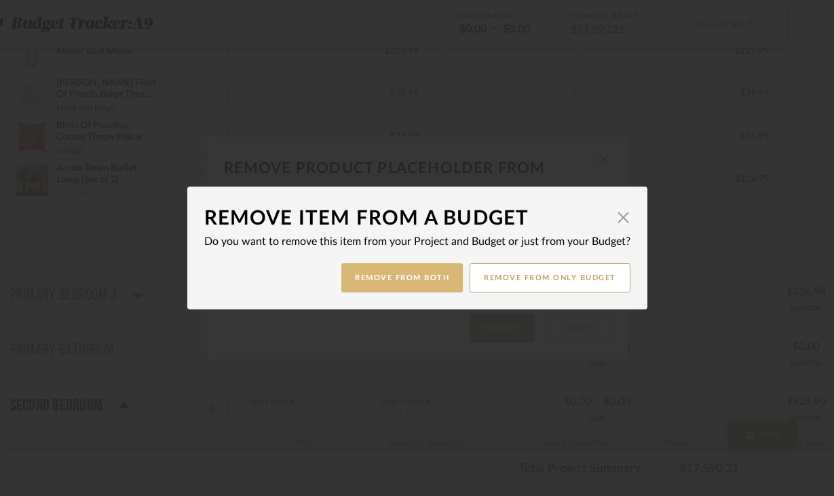
click at [371, 284] on button "Remove from Both" at bounding box center [401, 277] width 121 height 29
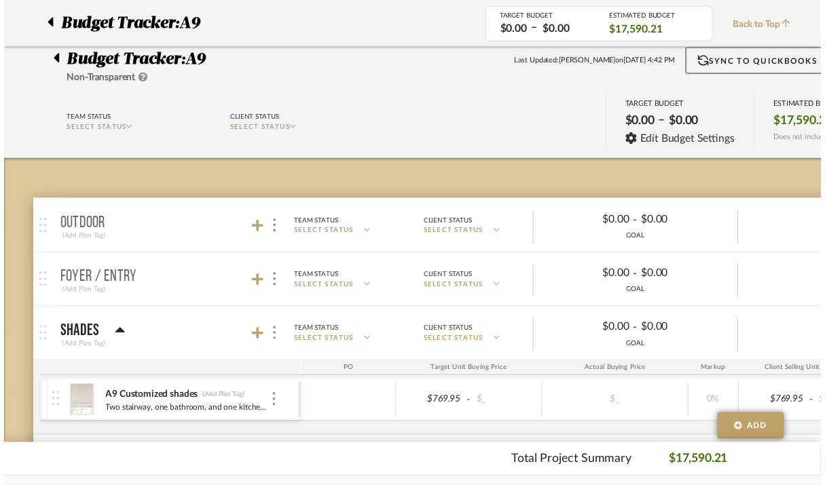
scroll to position [1024, 48]
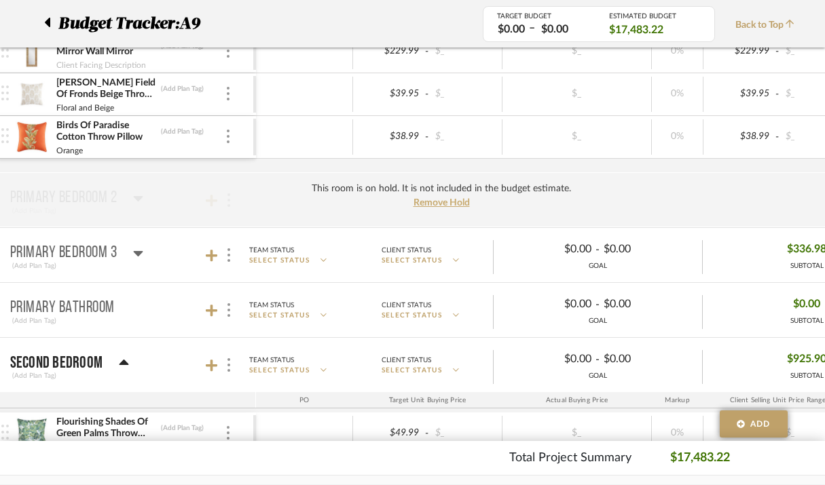
click at [227, 127] on div "Birds Of Paradise Cotton Throw Pillow (Add Plan Tag) Orange" at bounding box center [127, 137] width 252 height 42
click at [229, 135] on div at bounding box center [228, 137] width 7 height 15
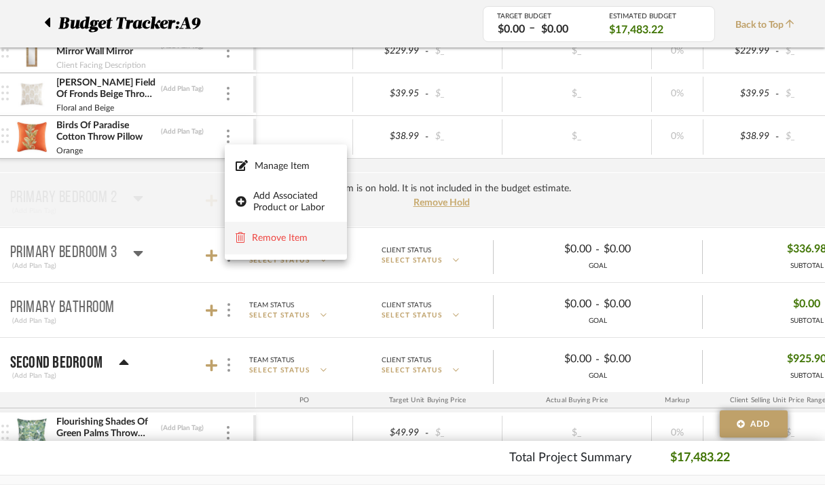
click at [265, 234] on span "Remove Item" at bounding box center [294, 239] width 84 height 12
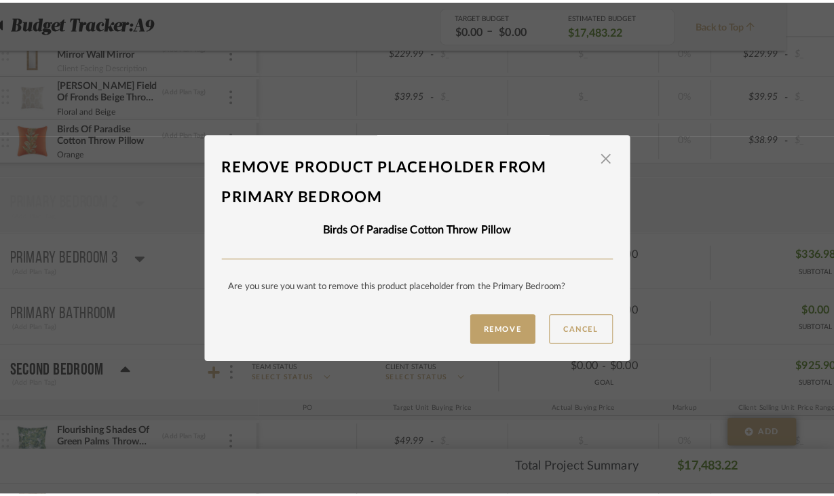
scroll to position [0, 0]
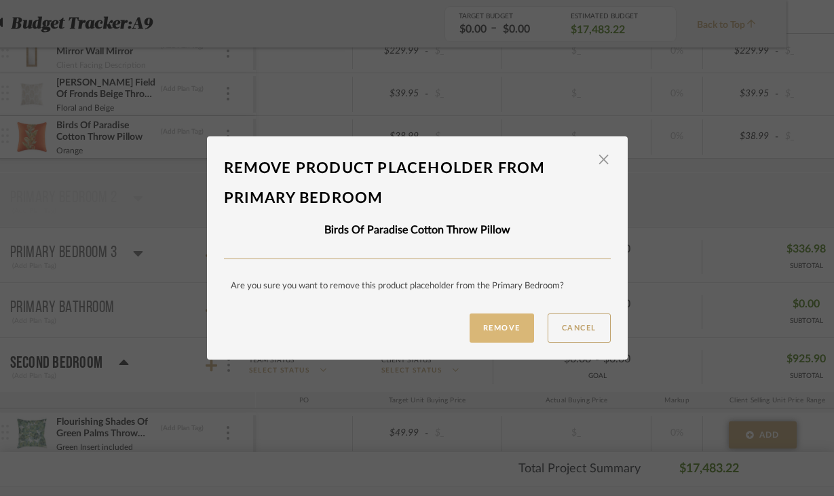
click at [491, 328] on button "Remove" at bounding box center [502, 328] width 64 height 29
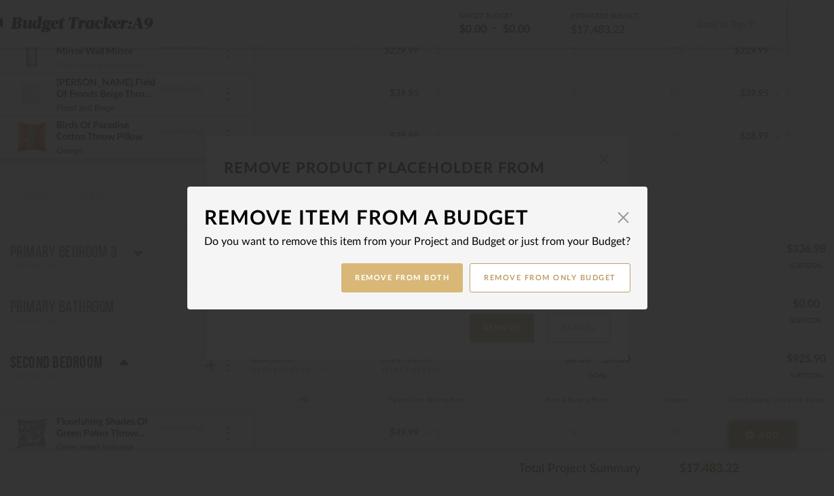
click at [350, 276] on button "Remove from Both" at bounding box center [401, 277] width 121 height 29
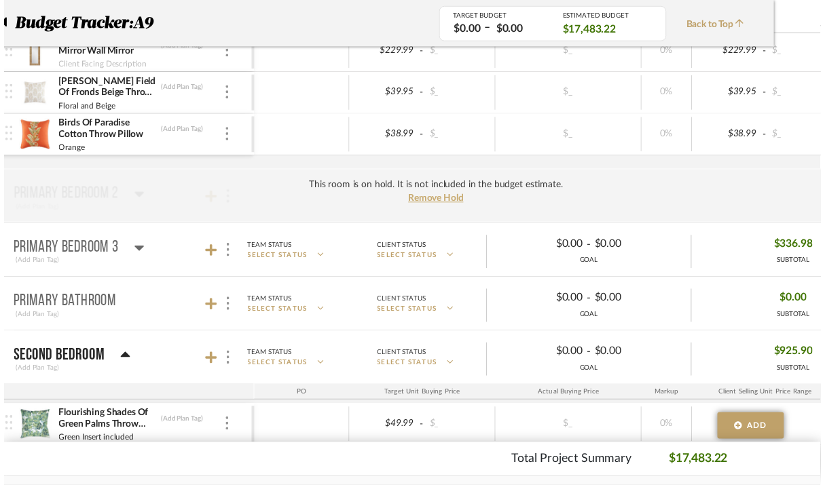
scroll to position [1024, 48]
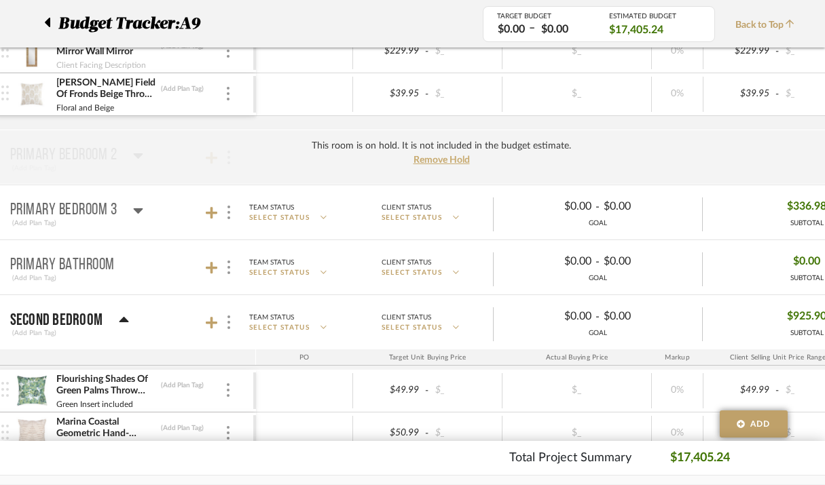
click at [225, 137] on div "This room is on hold. It is not included in the budget estimate. Remove Hold" at bounding box center [441, 157] width 918 height 55
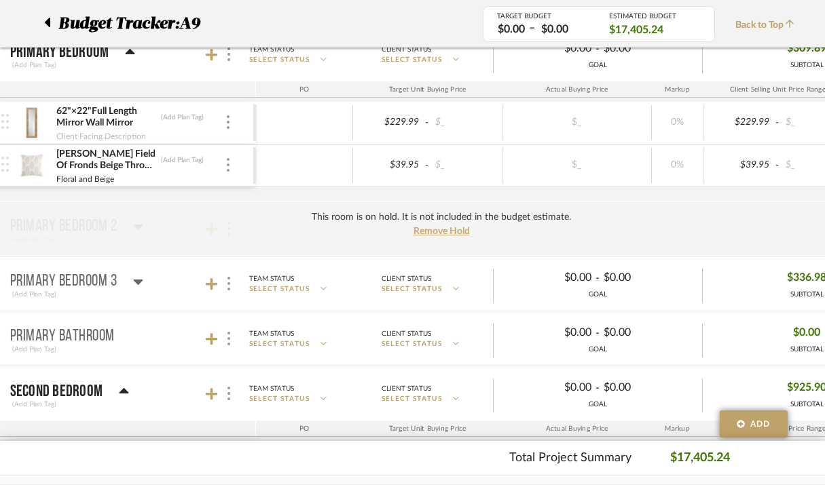
scroll to position [939, 48]
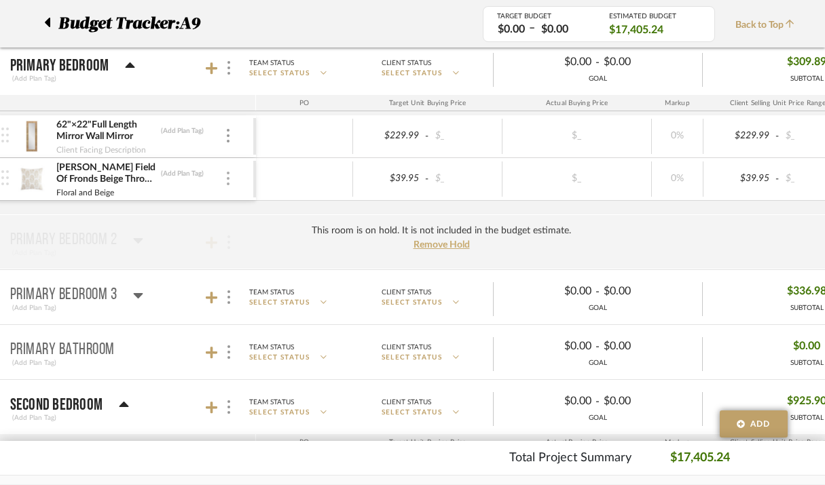
click at [229, 179] on div at bounding box center [228, 179] width 7 height 15
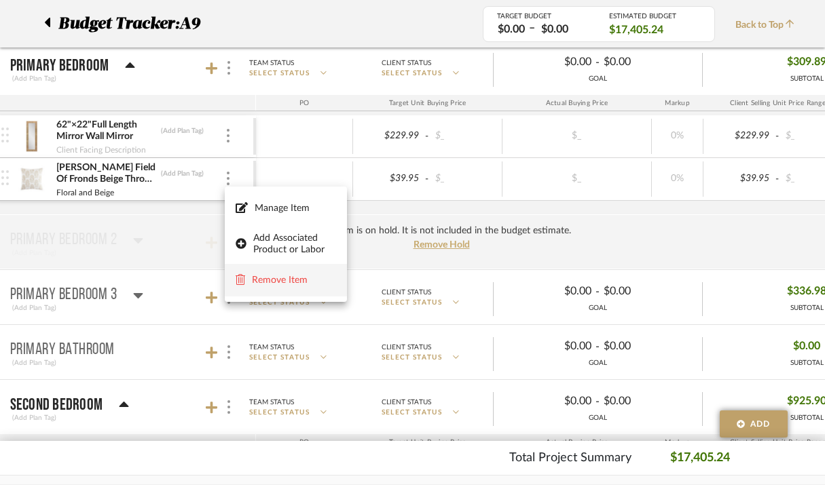
click at [271, 280] on span "Remove Item" at bounding box center [294, 281] width 84 height 12
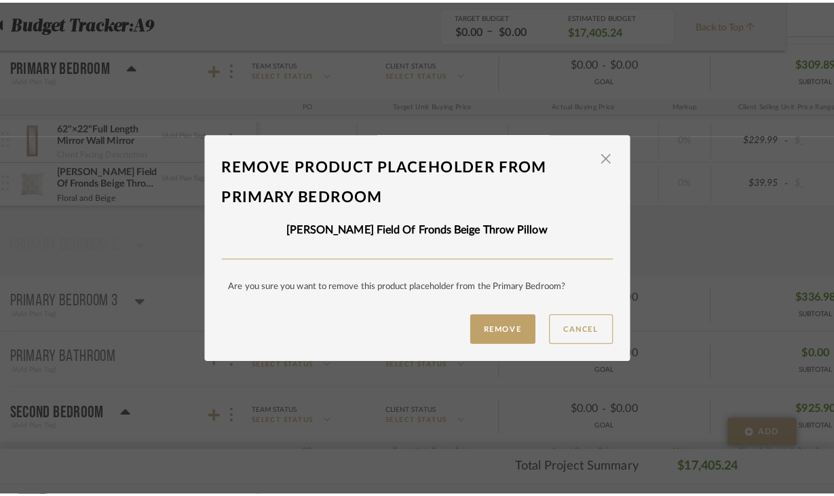
scroll to position [0, 0]
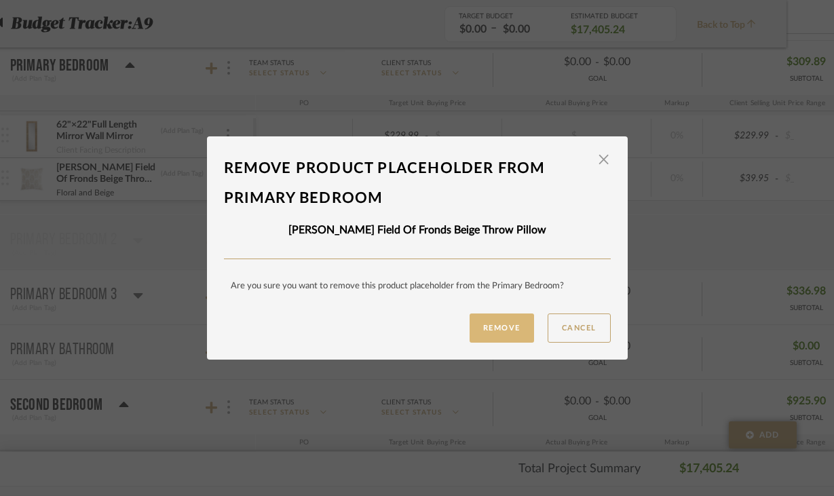
click at [470, 327] on button "Remove" at bounding box center [502, 328] width 64 height 29
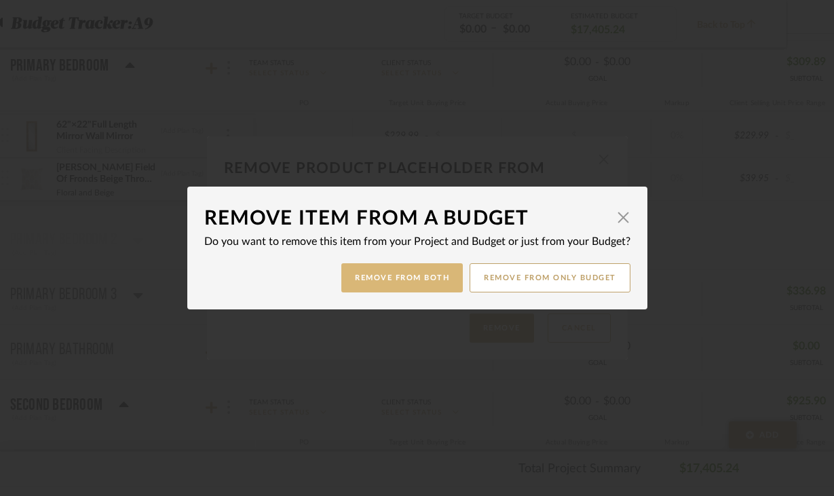
click at [405, 284] on button "Remove from Both" at bounding box center [401, 277] width 121 height 29
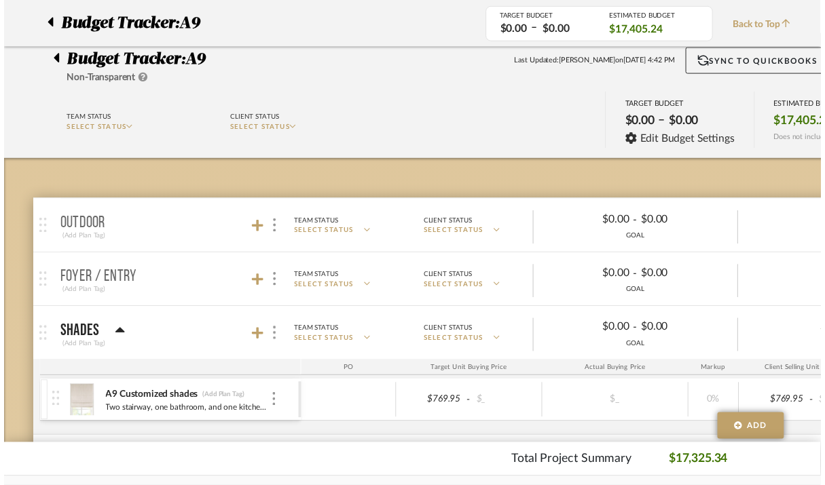
scroll to position [939, 48]
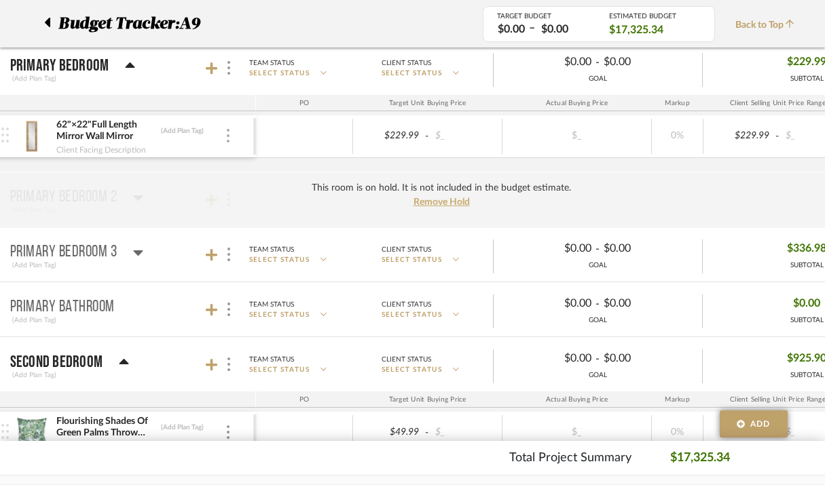
click at [231, 142] on div at bounding box center [228, 136] width 7 height 15
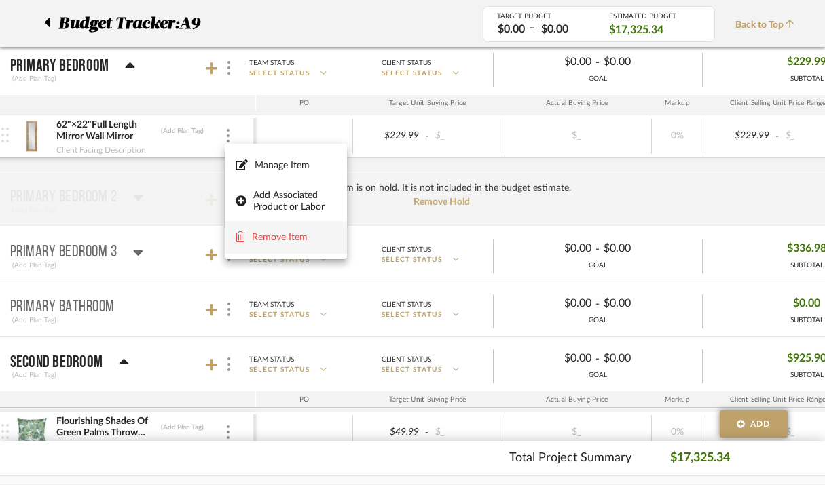
click at [252, 236] on span "Remove Item" at bounding box center [294, 238] width 84 height 12
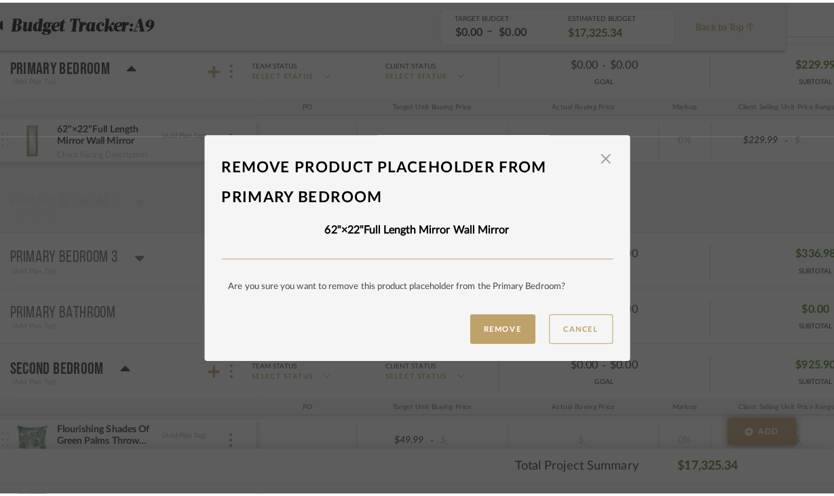
scroll to position [0, 0]
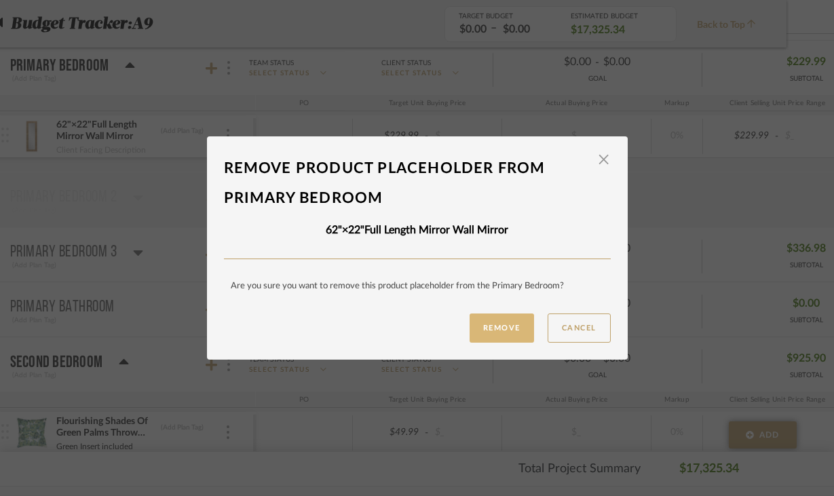
click at [481, 339] on button "Remove" at bounding box center [502, 328] width 64 height 29
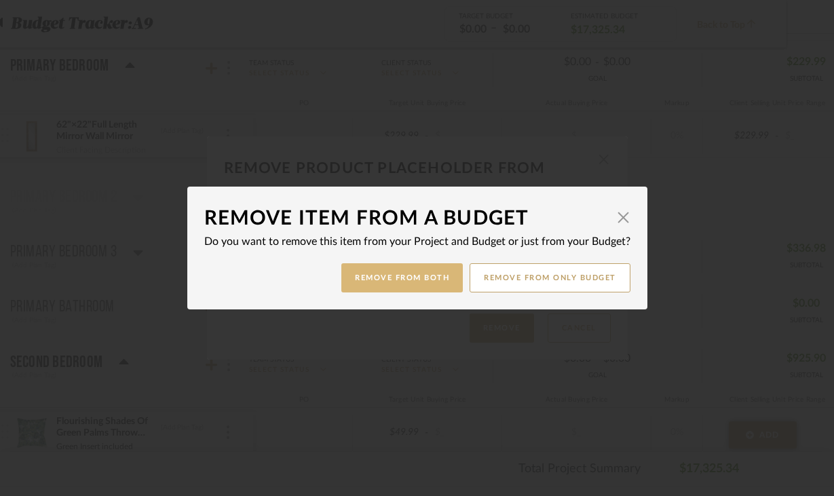
click at [423, 278] on button "Remove from Both" at bounding box center [401, 277] width 121 height 29
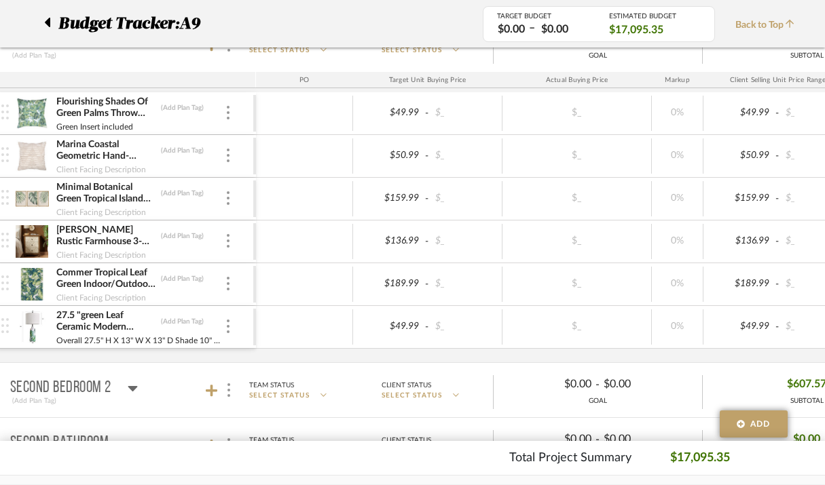
scroll to position [1227, 48]
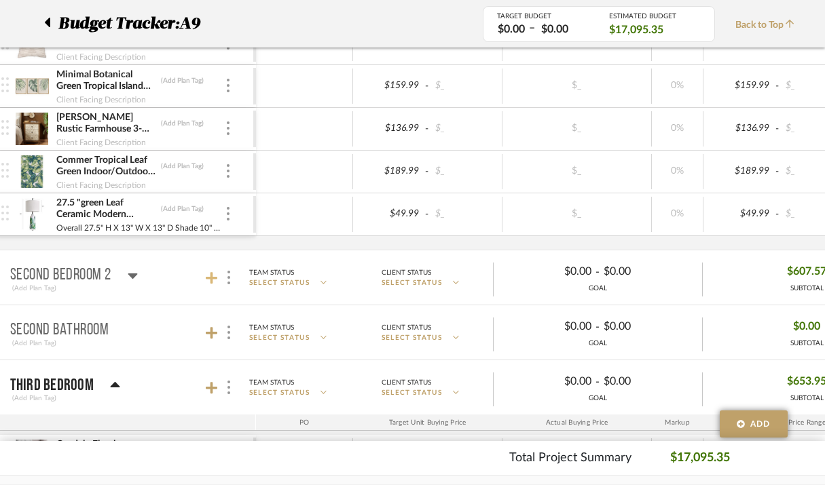
click at [214, 280] on icon at bounding box center [212, 278] width 12 height 14
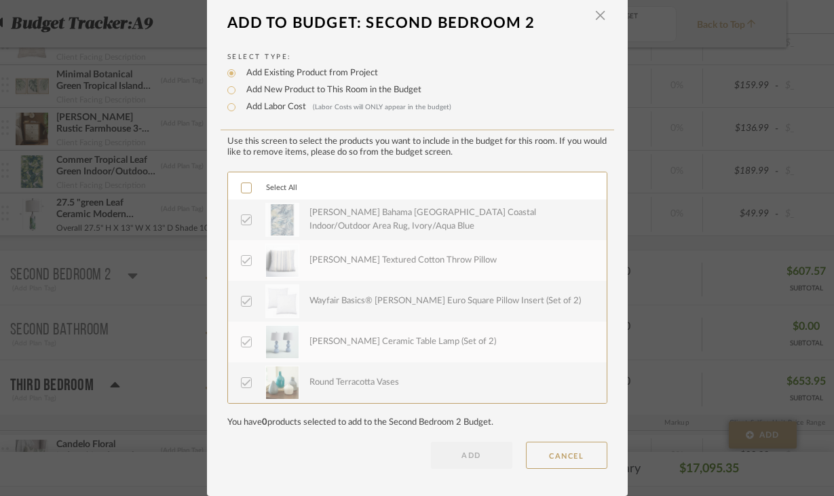
scroll to position [0, 0]
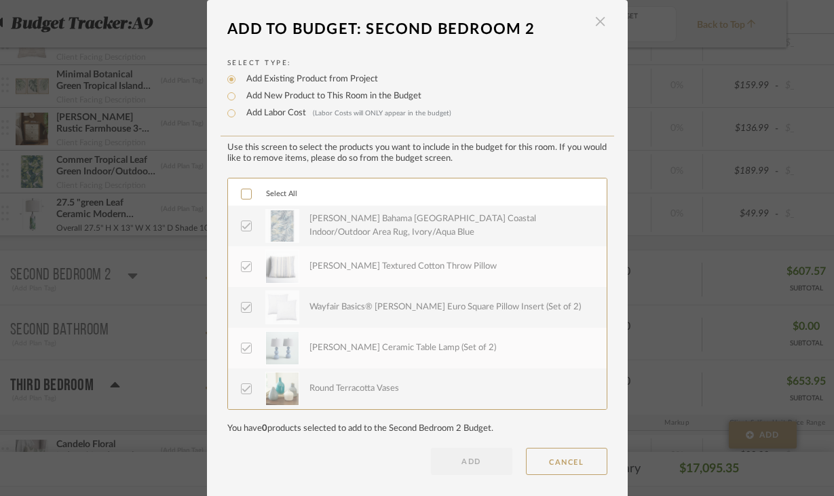
click at [598, 22] on span "button" at bounding box center [600, 21] width 27 height 27
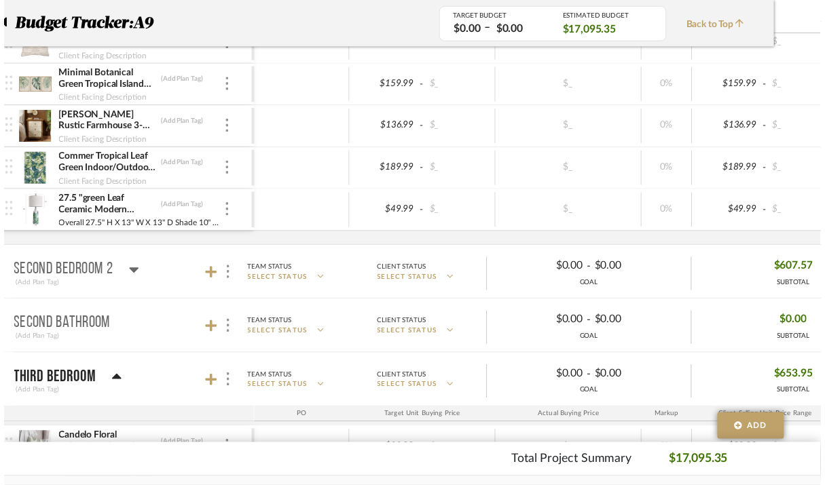
scroll to position [1329, 48]
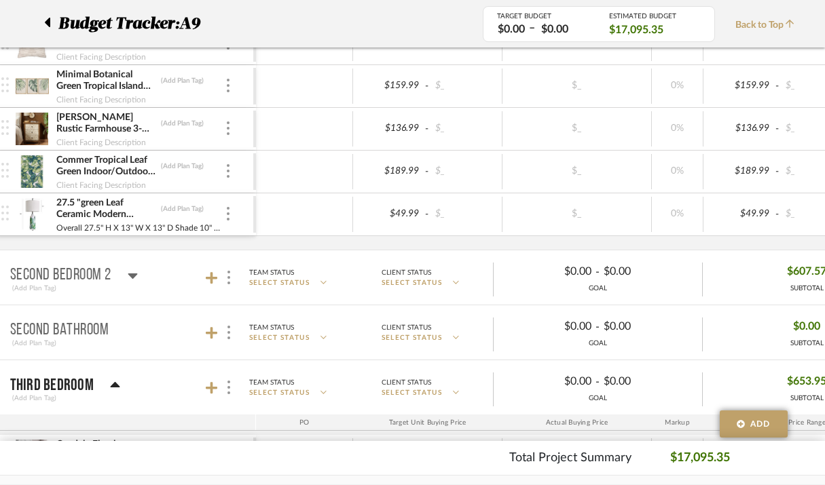
click at [181, 270] on mat-panel-title "Second Bedroom 2 (Add Plan Tag)" at bounding box center [129, 277] width 239 height 33
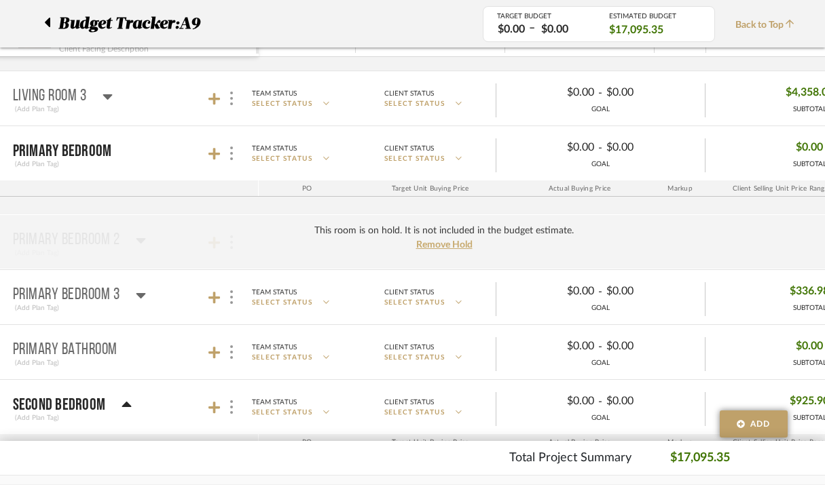
scroll to position [871, 45]
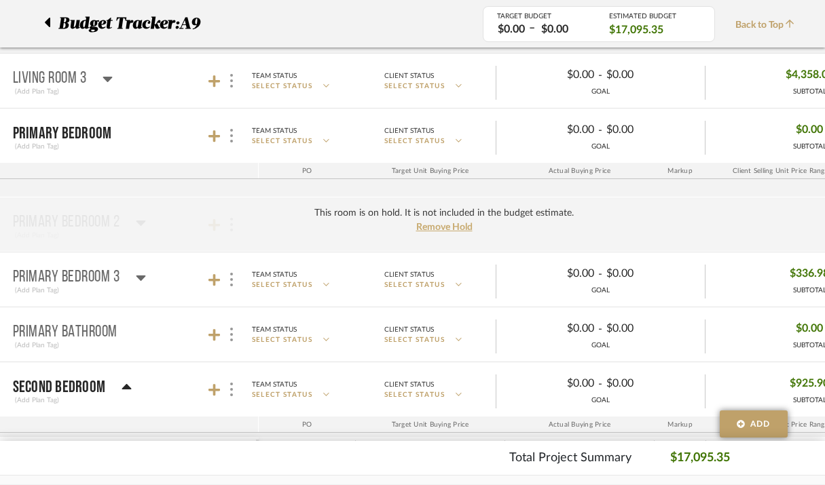
click at [91, 277] on p "Primary Bedroom 3" at bounding box center [66, 277] width 107 height 16
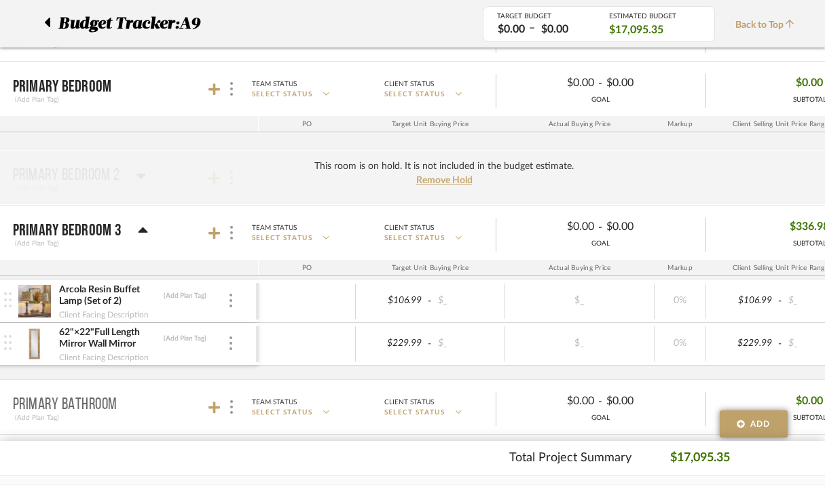
scroll to position [928, 45]
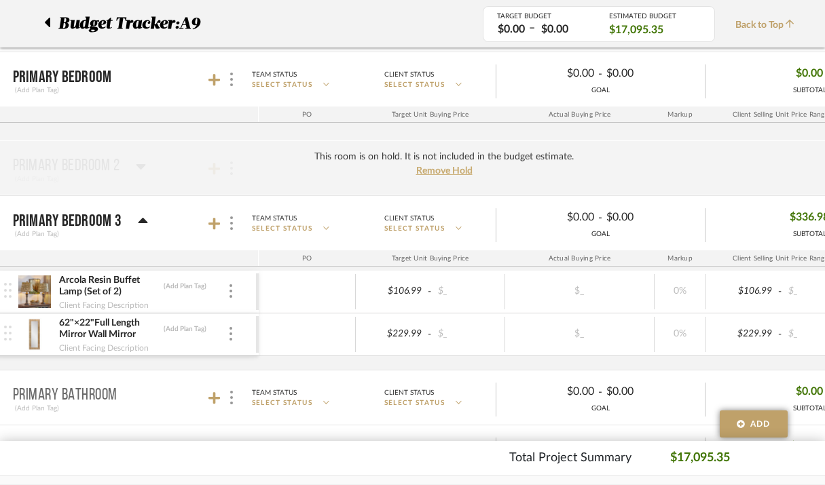
click at [144, 168] on div "This room is on hold. It is not included in the budget estimate. Remove Hold" at bounding box center [444, 167] width 918 height 55
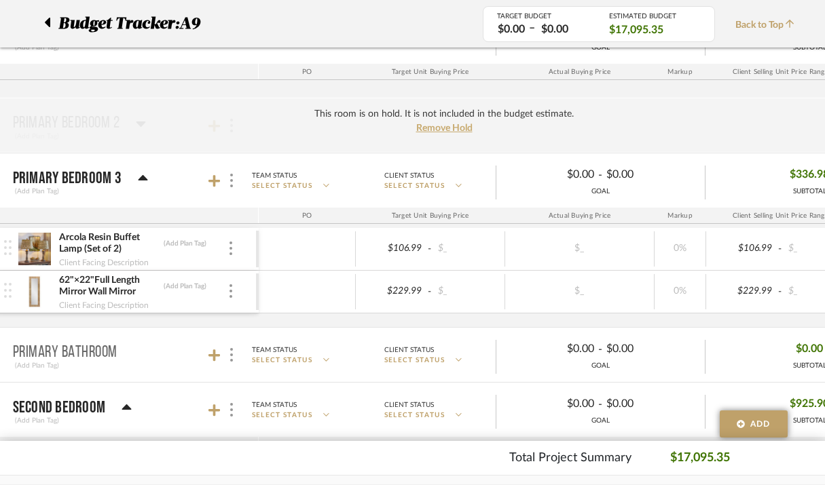
scroll to position [986, 45]
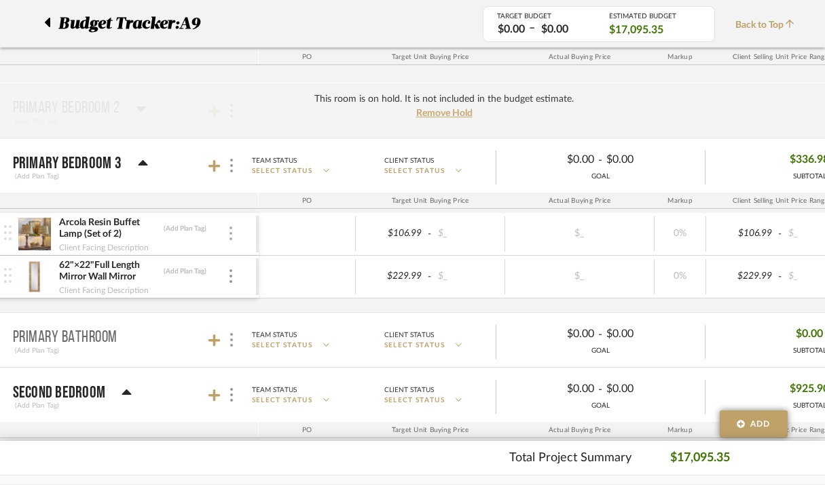
click at [228, 238] on div at bounding box center [230, 234] width 7 height 15
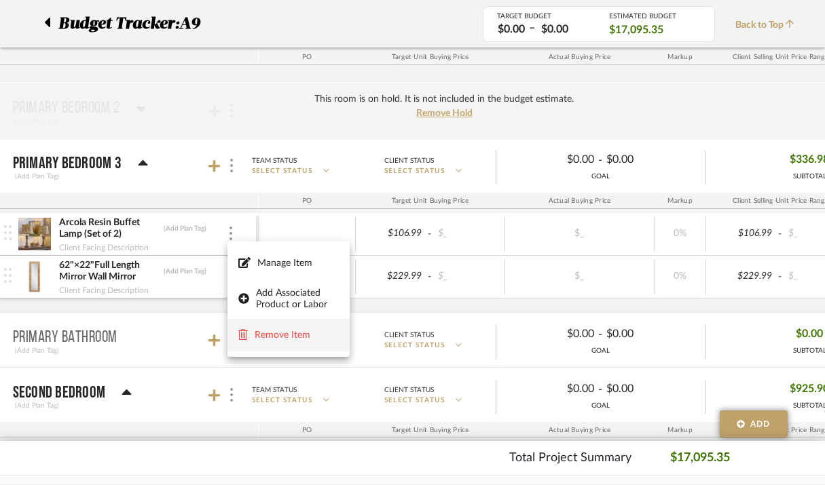
click at [279, 329] on span "Remove Item" at bounding box center [288, 335] width 100 height 13
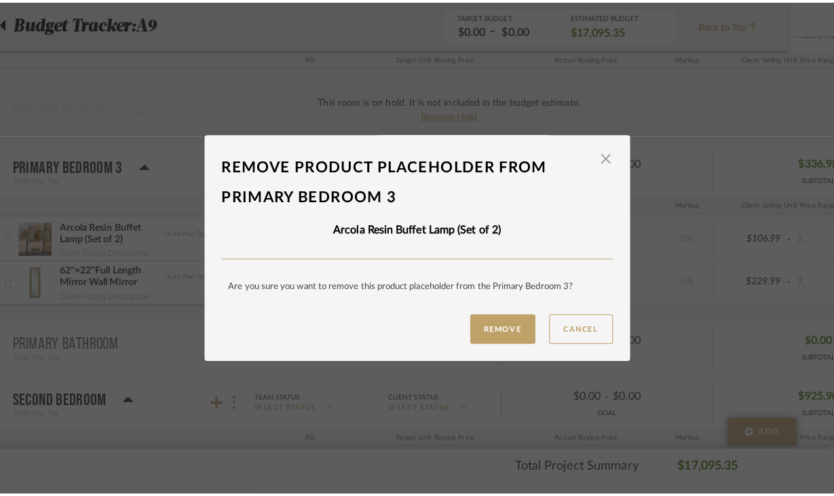
scroll to position [0, 0]
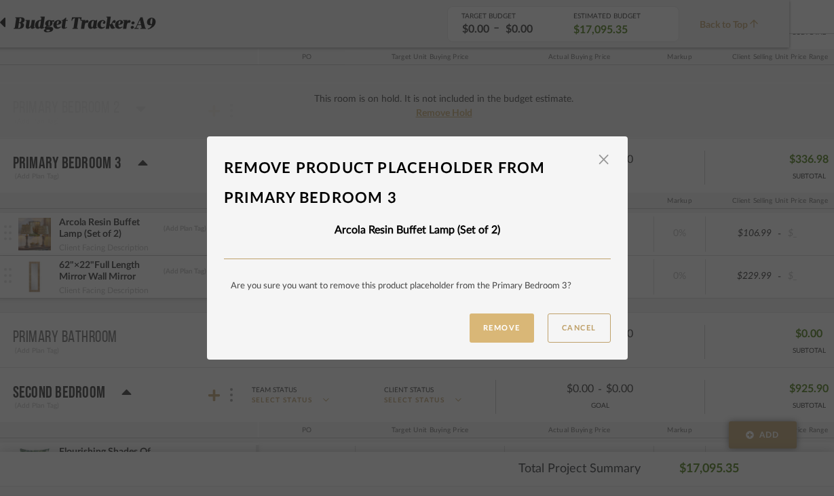
click at [489, 327] on button "Remove" at bounding box center [502, 328] width 64 height 29
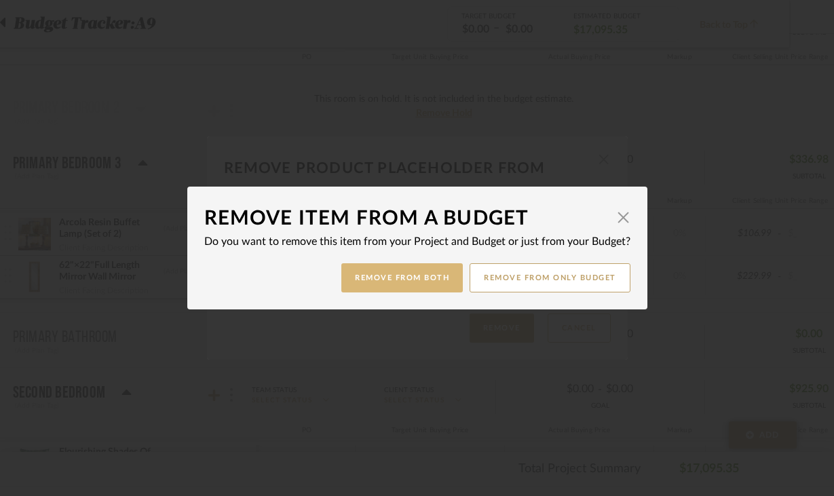
click at [397, 282] on button "Remove from Both" at bounding box center [401, 277] width 121 height 29
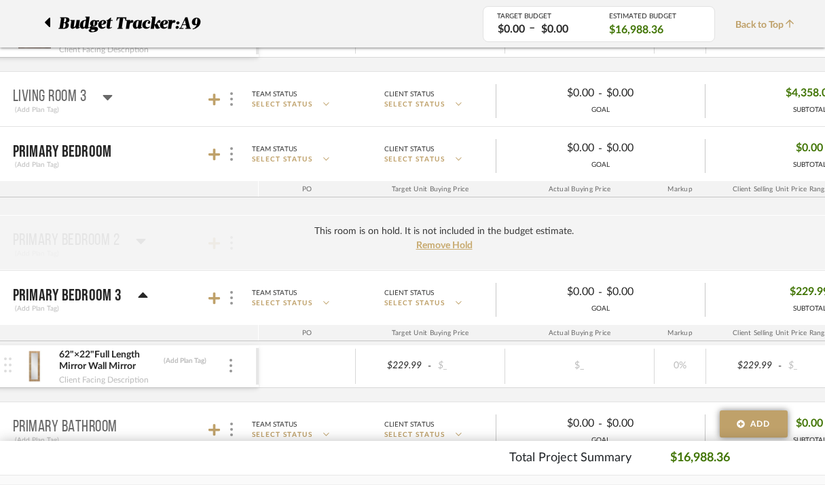
scroll to position [844, 45]
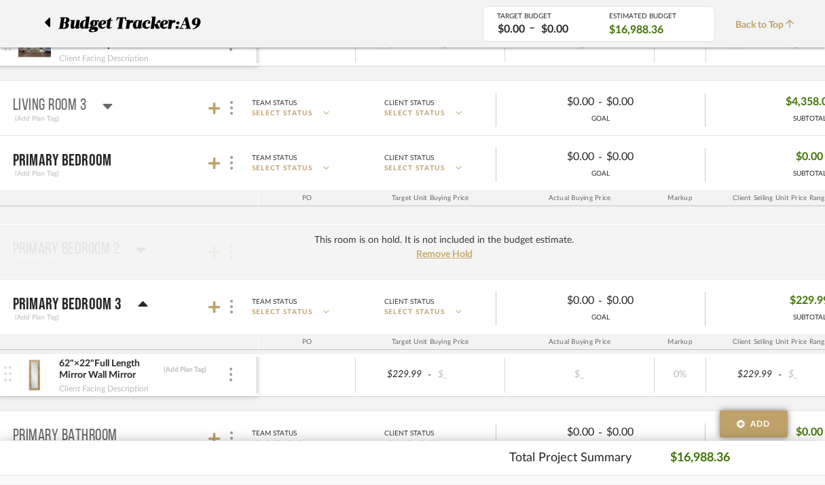
click at [153, 157] on mat-panel-title "Primary Bedroom (Add Plan Tag)" at bounding box center [132, 163] width 239 height 33
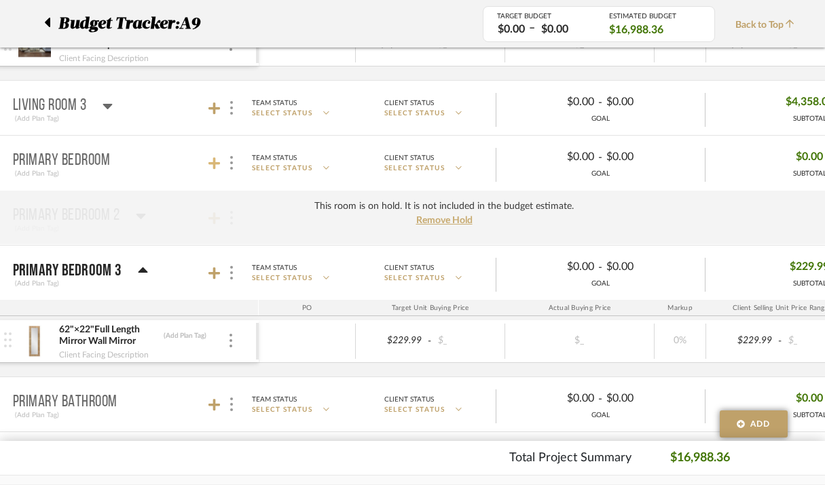
click at [217, 159] on icon at bounding box center [214, 164] width 12 height 14
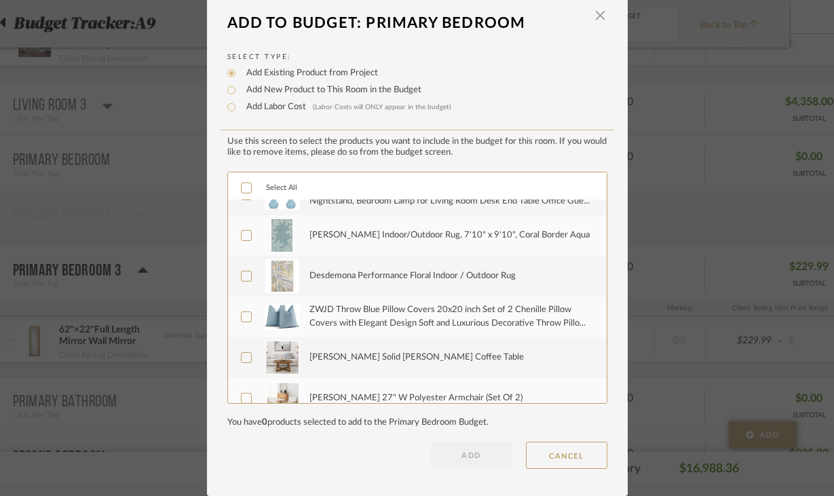
scroll to position [17, 0]
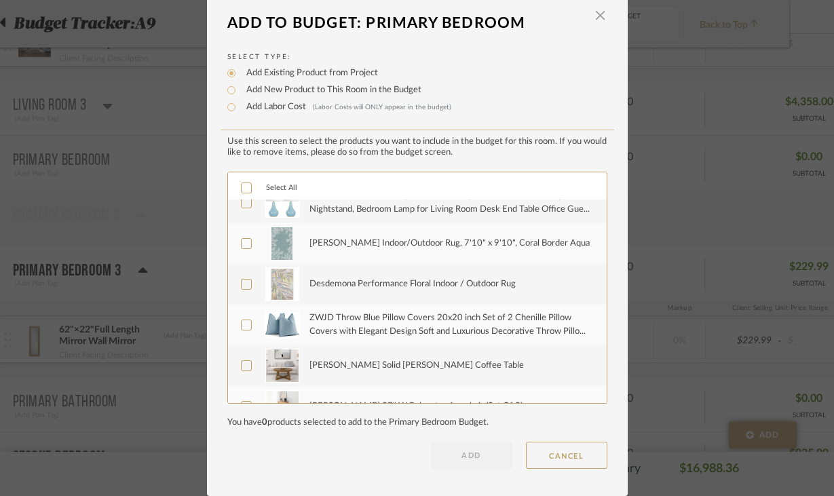
click at [279, 211] on img at bounding box center [282, 202] width 35 height 31
click at [272, 253] on img at bounding box center [282, 244] width 23 height 34
click at [265, 296] on img at bounding box center [282, 284] width 34 height 34
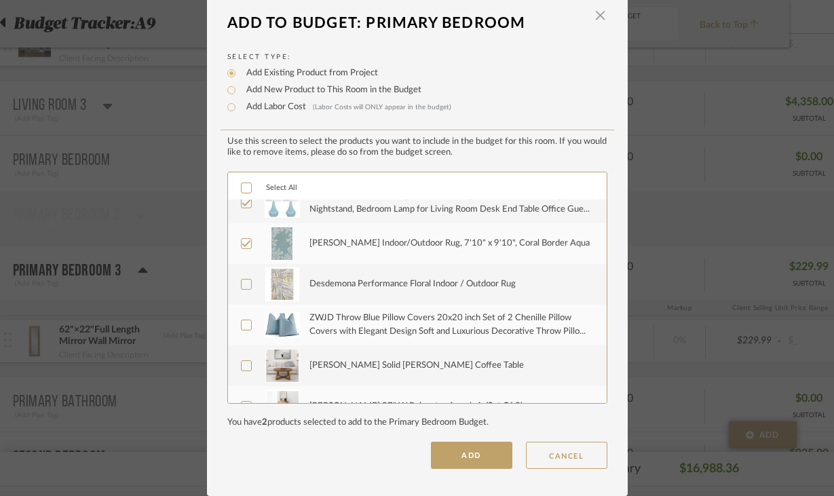
click at [265, 326] on img at bounding box center [282, 325] width 35 height 26
click at [265, 352] on img at bounding box center [282, 366] width 34 height 34
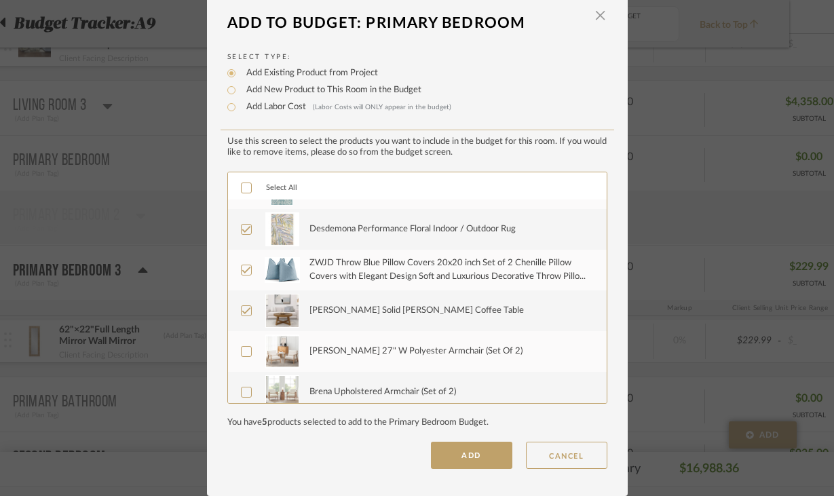
click at [265, 353] on img at bounding box center [282, 352] width 34 height 34
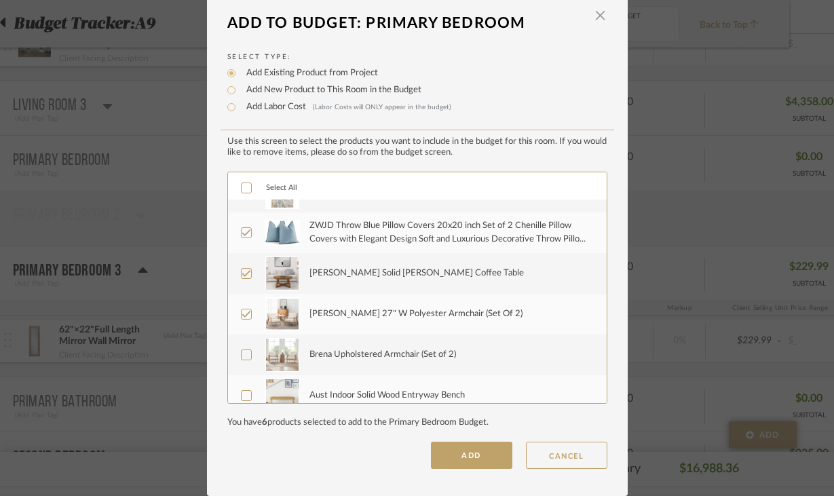
scroll to position [122, 0]
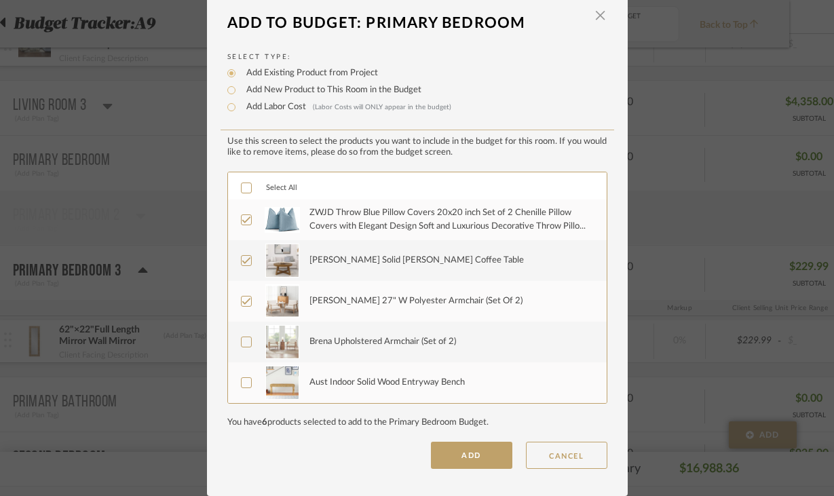
click at [271, 331] on img at bounding box center [282, 342] width 34 height 34
click at [270, 379] on img at bounding box center [282, 383] width 34 height 34
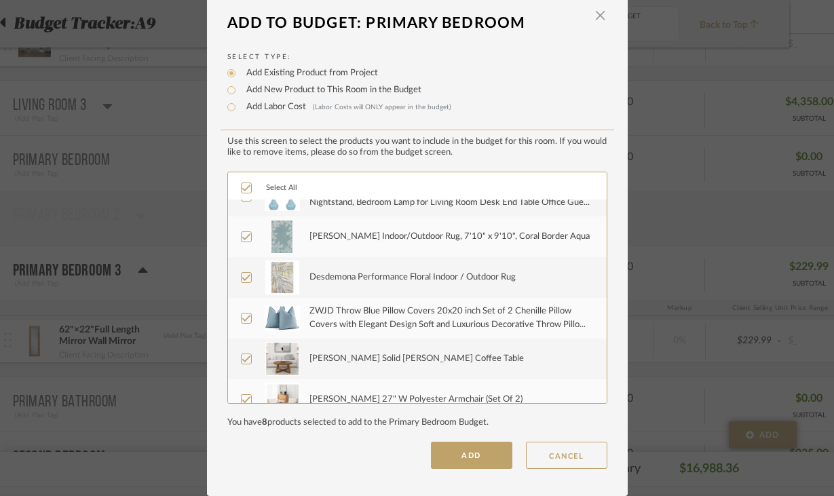
scroll to position [22, 0]
click at [593, 18] on span "button" at bounding box center [600, 15] width 27 height 27
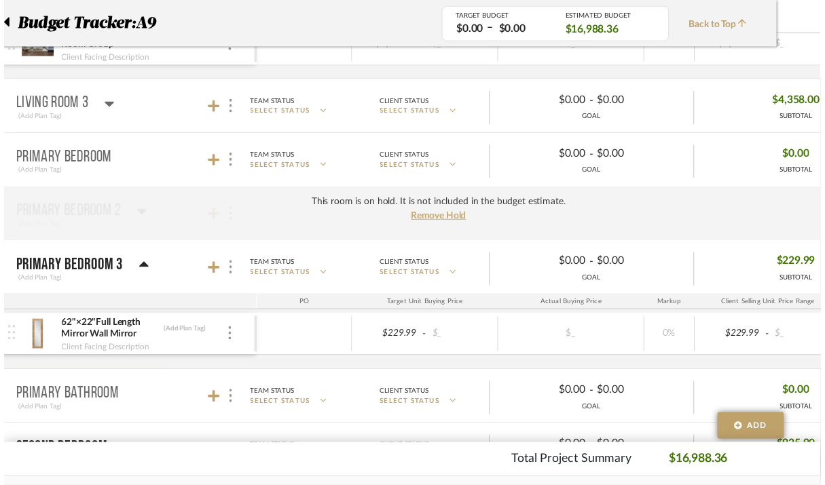
scroll to position [844, 45]
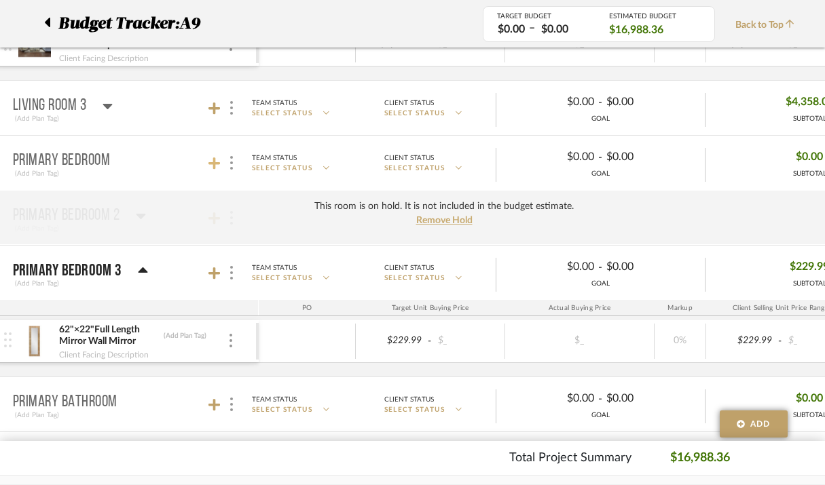
click at [213, 165] on icon at bounding box center [214, 163] width 12 height 12
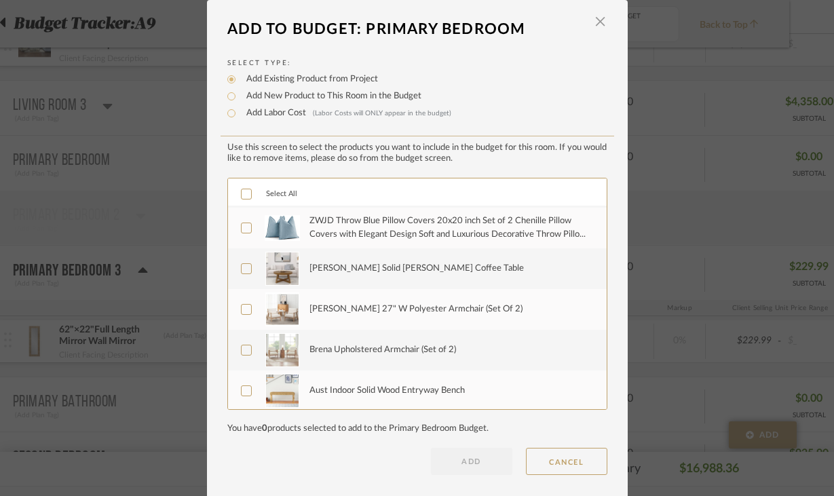
scroll to position [122, 0]
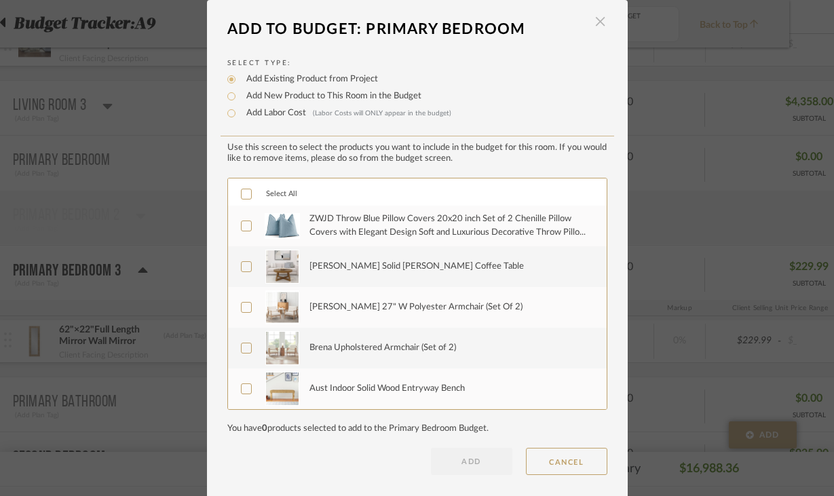
click at [596, 22] on span "button" at bounding box center [600, 21] width 27 height 27
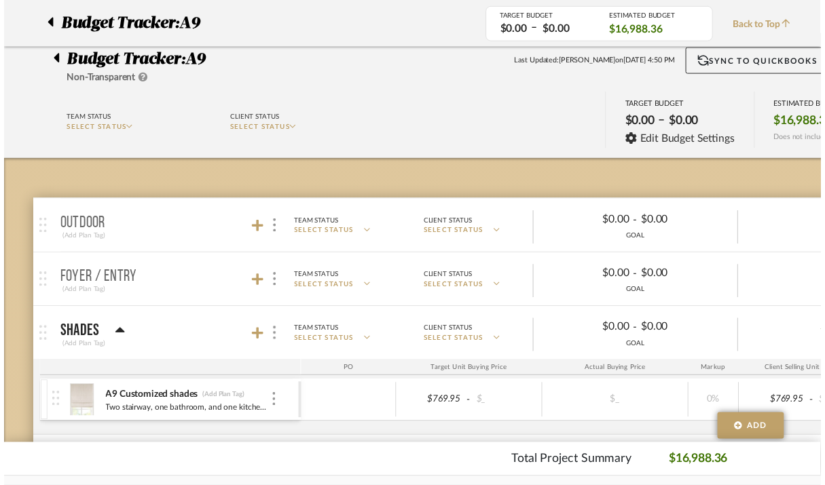
scroll to position [844, 45]
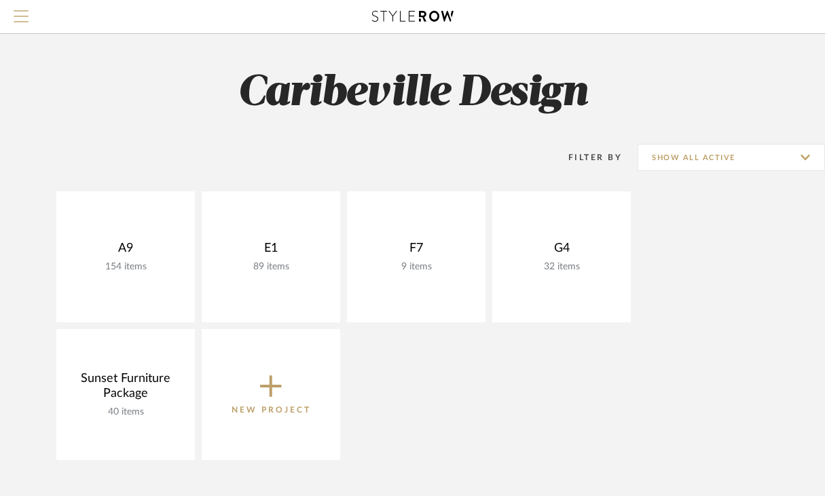
click at [28, 17] on button "Menu" at bounding box center [21, 16] width 42 height 33
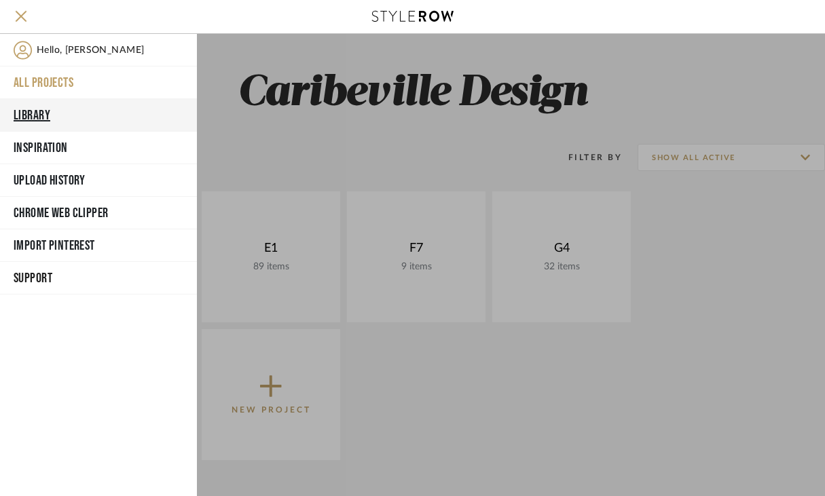
click at [37, 110] on button "Library" at bounding box center [98, 115] width 197 height 33
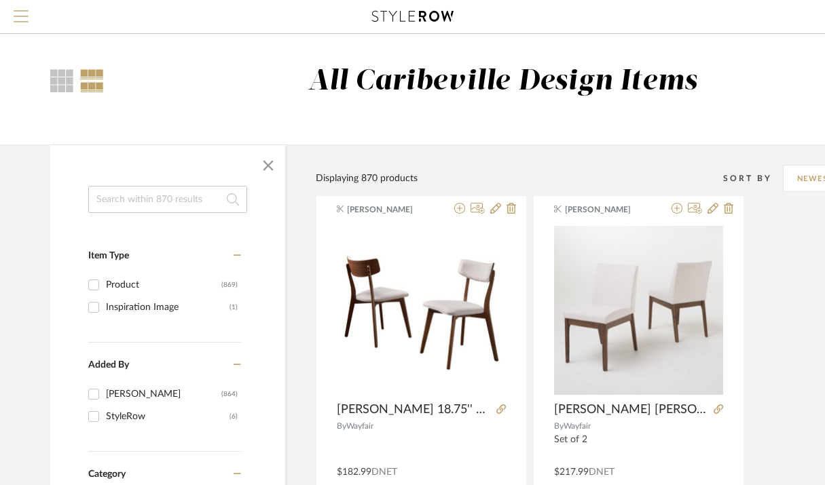
click at [30, 18] on button "Menu" at bounding box center [21, 16] width 42 height 33
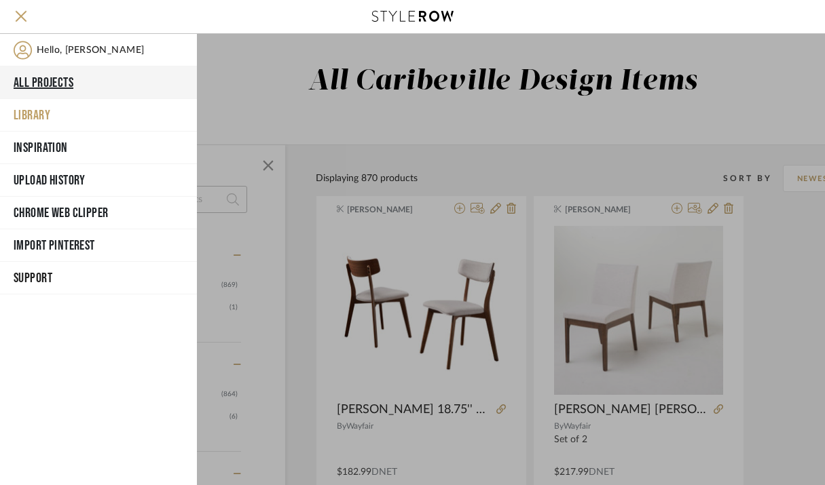
click at [58, 86] on button "All Projects" at bounding box center [98, 83] width 197 height 33
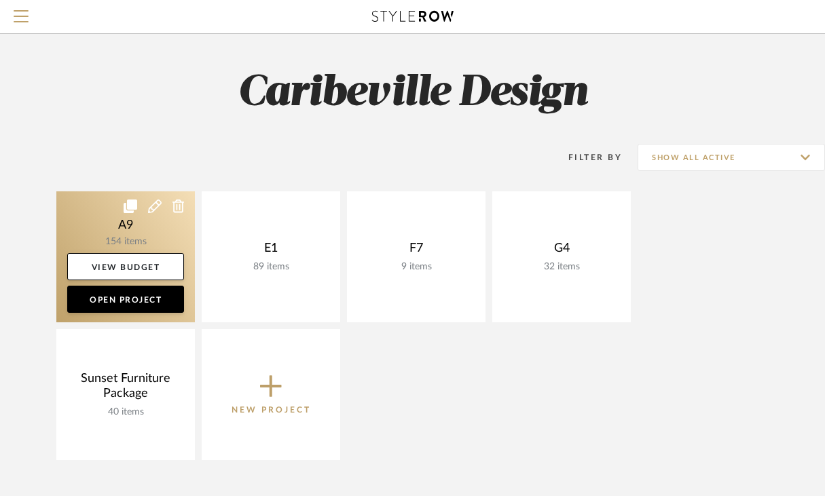
click at [144, 231] on link at bounding box center [125, 256] width 138 height 131
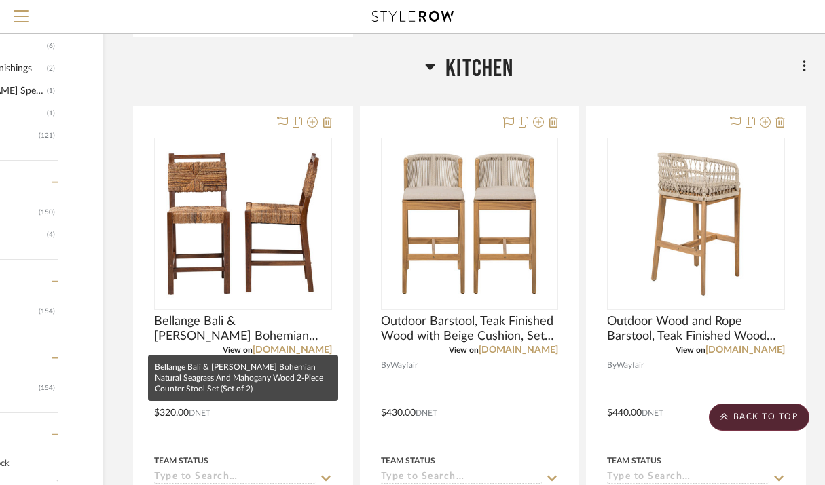
scroll to position [1115, 153]
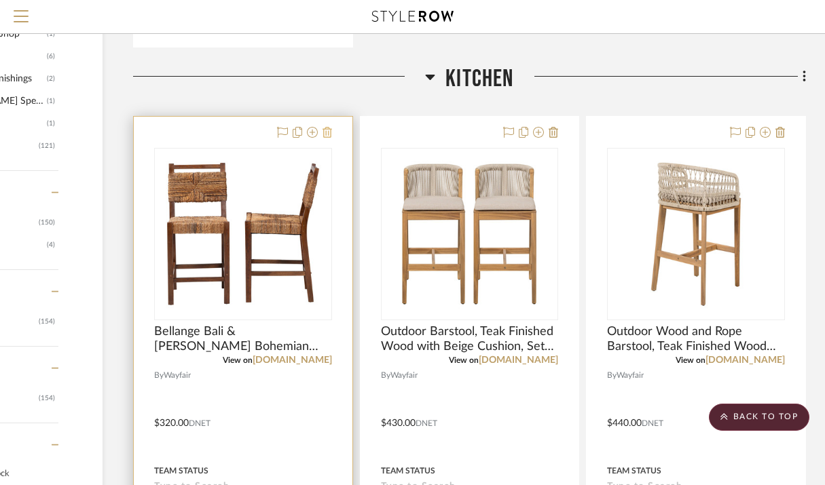
click at [328, 134] on icon at bounding box center [327, 132] width 10 height 11
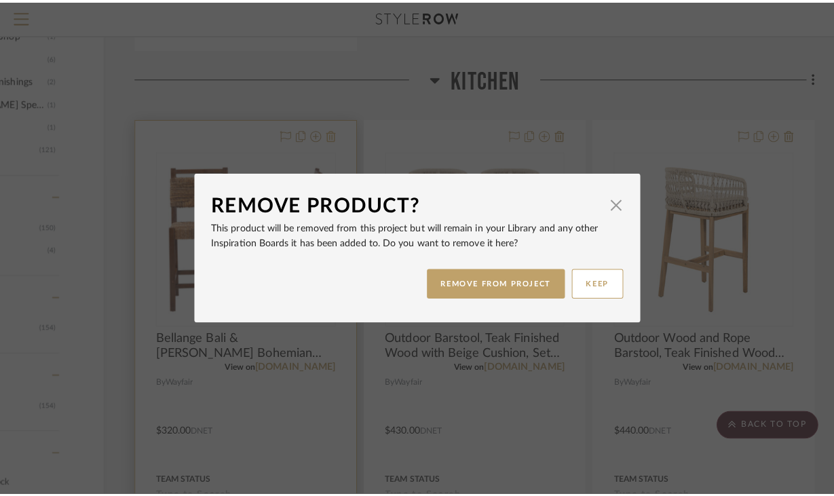
scroll to position [0, 0]
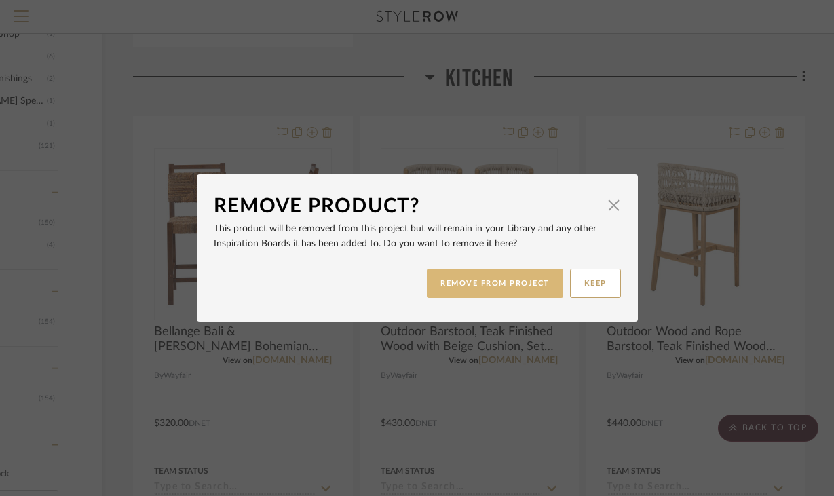
click at [484, 284] on button "REMOVE FROM PROJECT" at bounding box center [495, 283] width 136 height 29
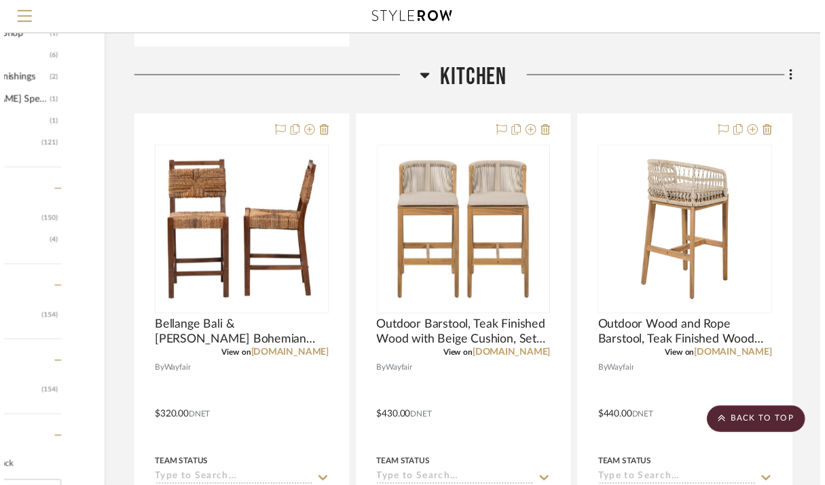
scroll to position [1115, 153]
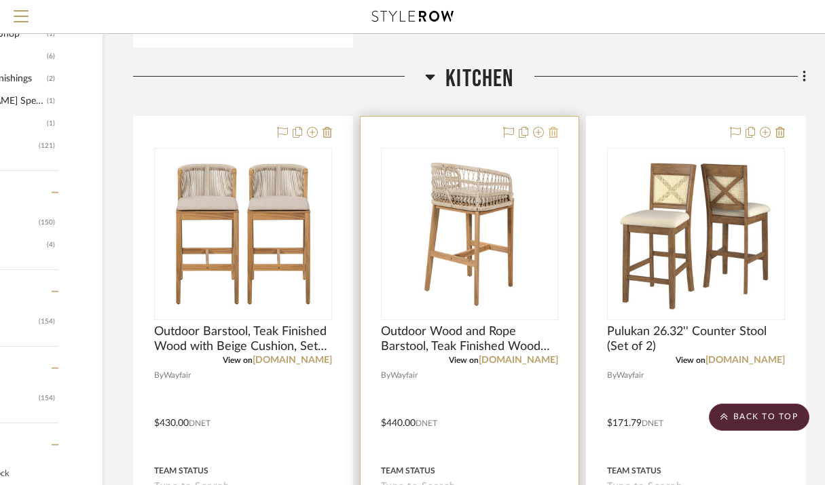
click at [555, 132] on icon at bounding box center [553, 132] width 10 height 11
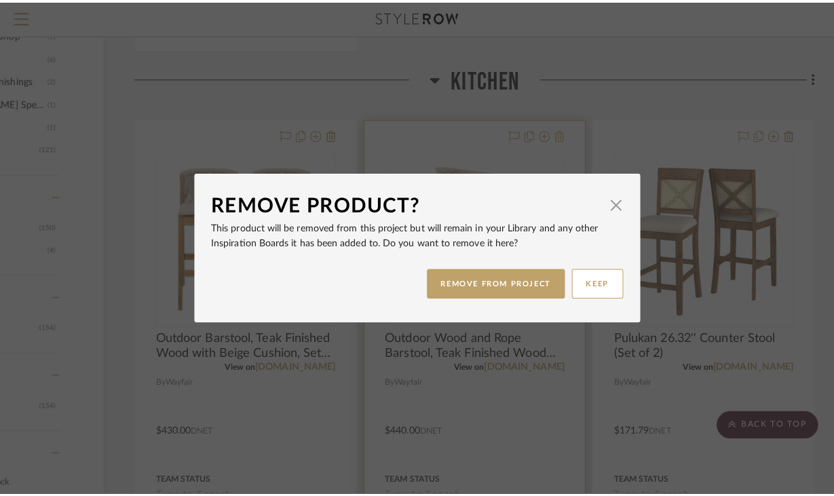
scroll to position [0, 0]
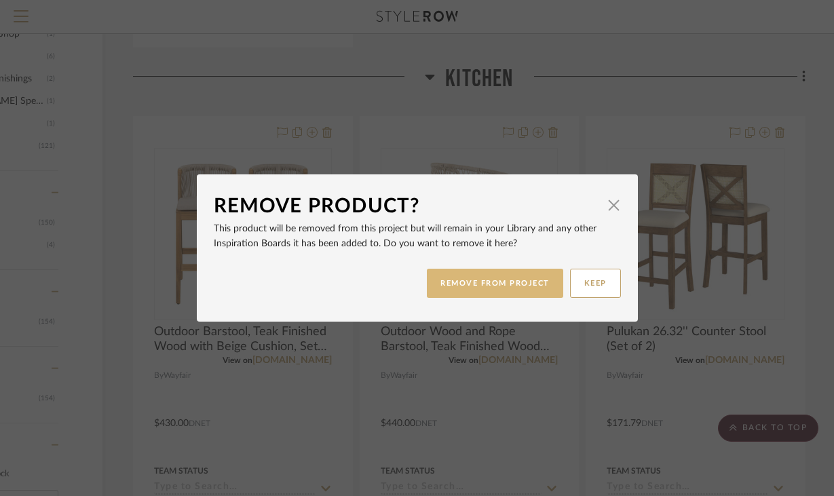
click at [474, 290] on button "REMOVE FROM PROJECT" at bounding box center [495, 283] width 136 height 29
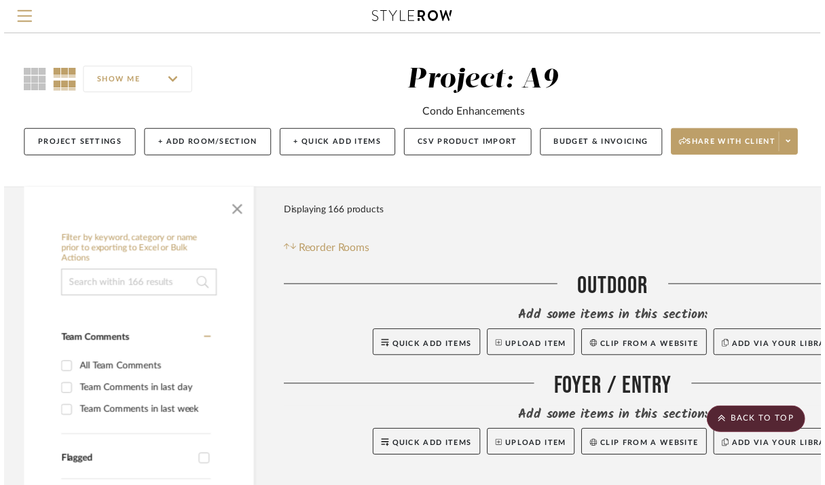
scroll to position [1115, 153]
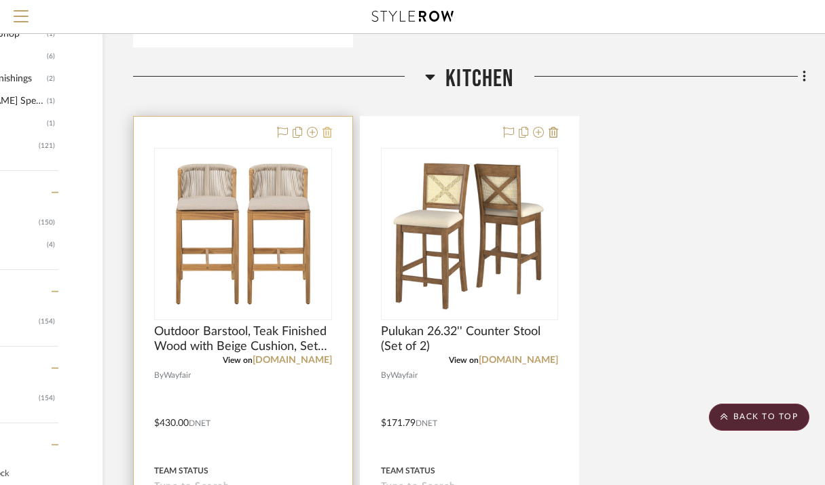
click at [326, 136] on icon at bounding box center [327, 132] width 10 height 11
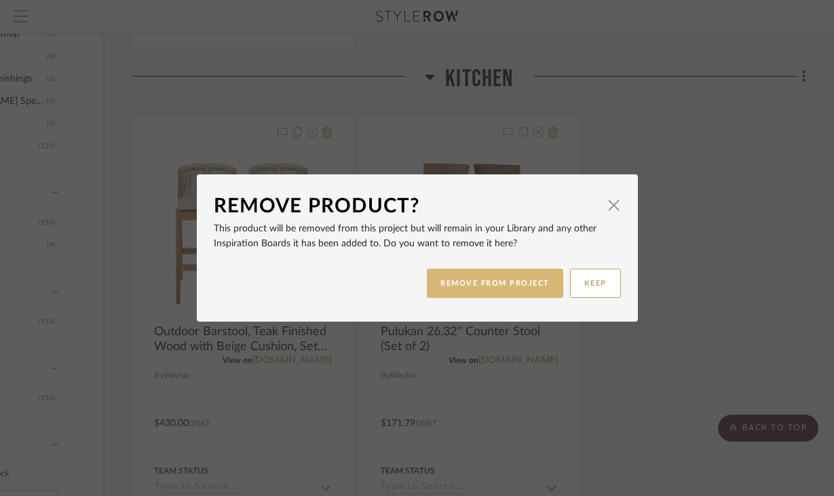
click at [461, 274] on button "REMOVE FROM PROJECT" at bounding box center [495, 283] width 136 height 29
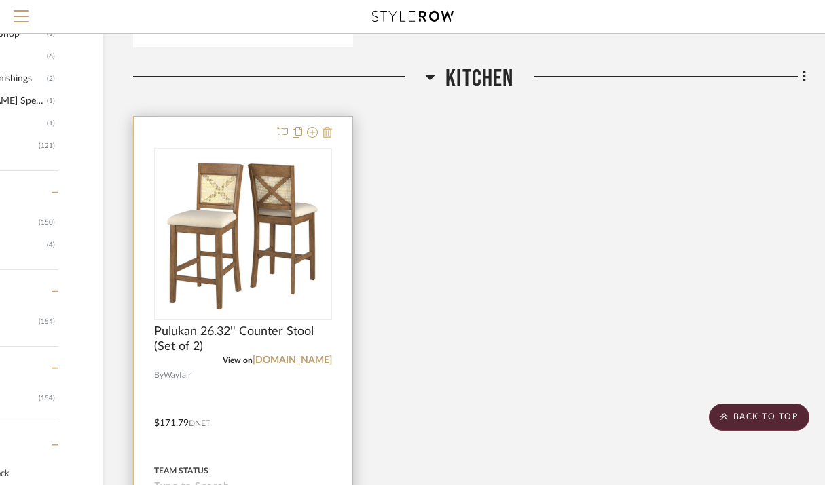
click at [326, 130] on icon at bounding box center [327, 132] width 10 height 11
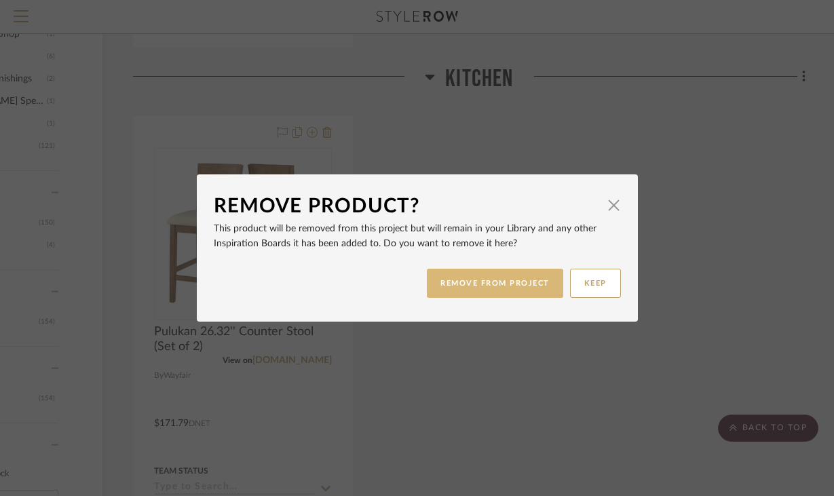
click at [459, 280] on button "REMOVE FROM PROJECT" at bounding box center [495, 283] width 136 height 29
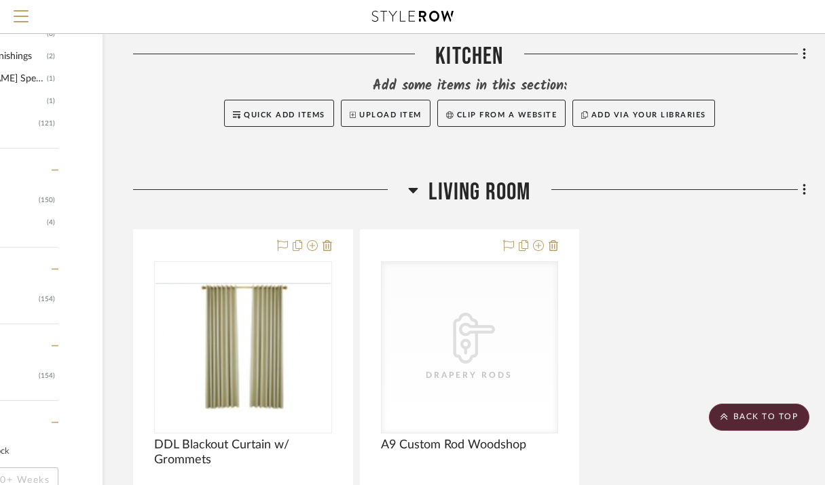
scroll to position [1133, 153]
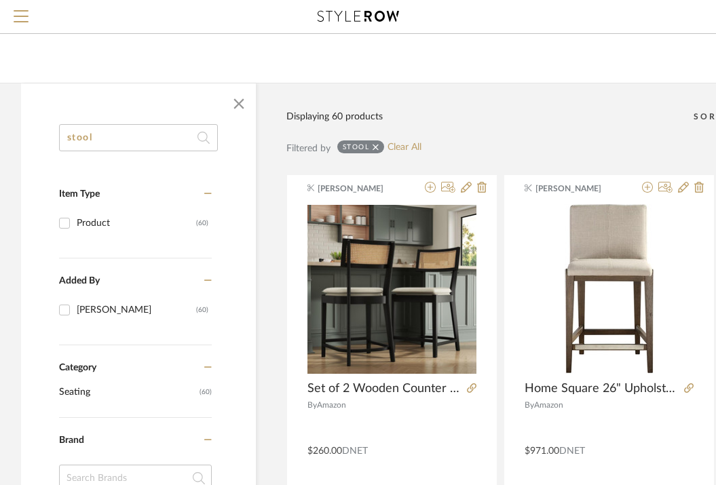
scroll to position [0, 29]
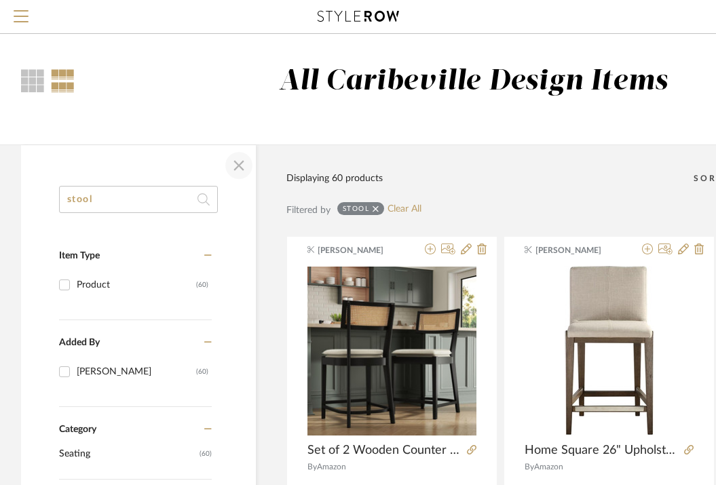
click at [242, 161] on span "button" at bounding box center [239, 165] width 33 height 33
